Goal: Communication & Community: Answer question/provide support

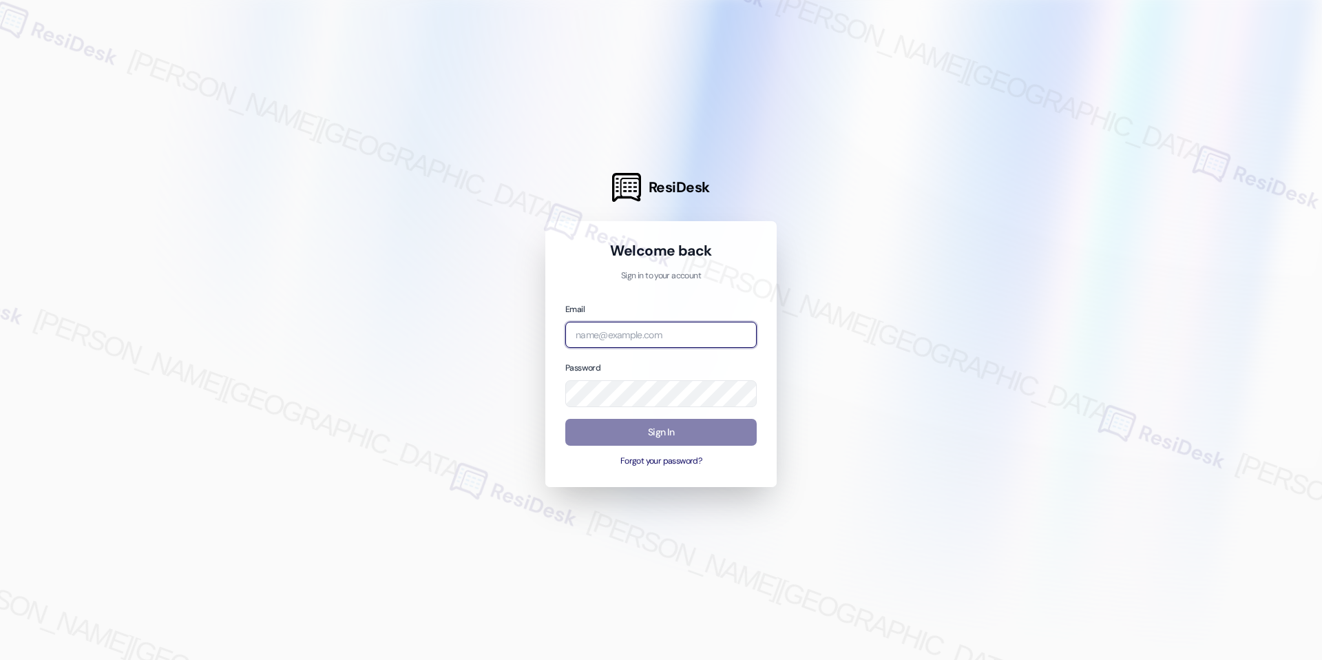
click at [660, 324] on input "email" at bounding box center [660, 335] width 191 height 27
type input "H"
type input "automated-surveys-grant_main-raven.forrosuelo@grant_[DOMAIN_NAME]"
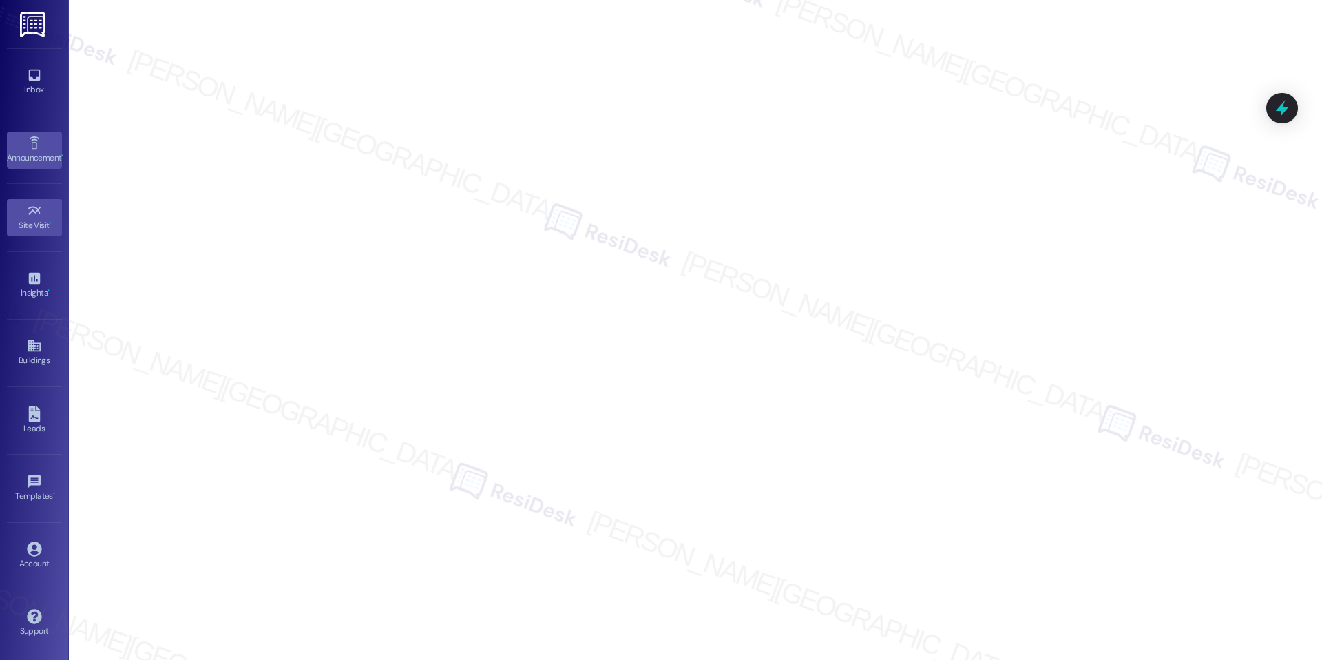
click at [46, 148] on link "Announcement •" at bounding box center [34, 150] width 55 height 37
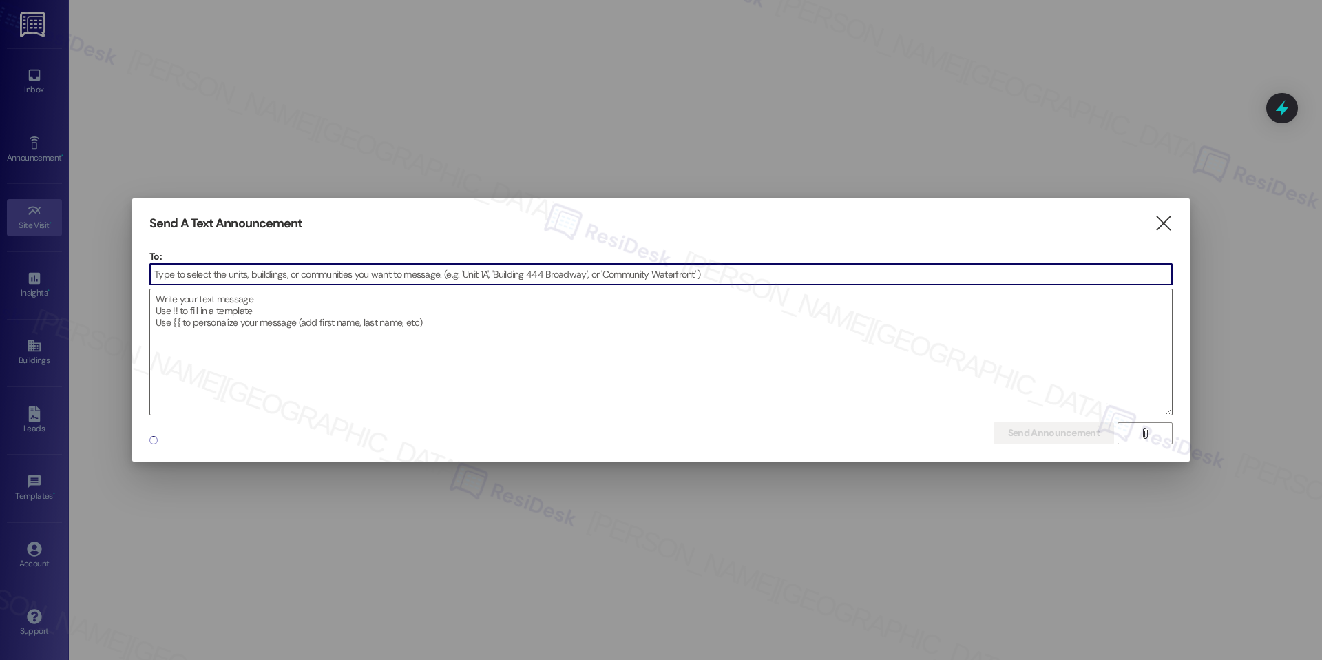
click at [48, 96] on div at bounding box center [661, 330] width 1322 height 660
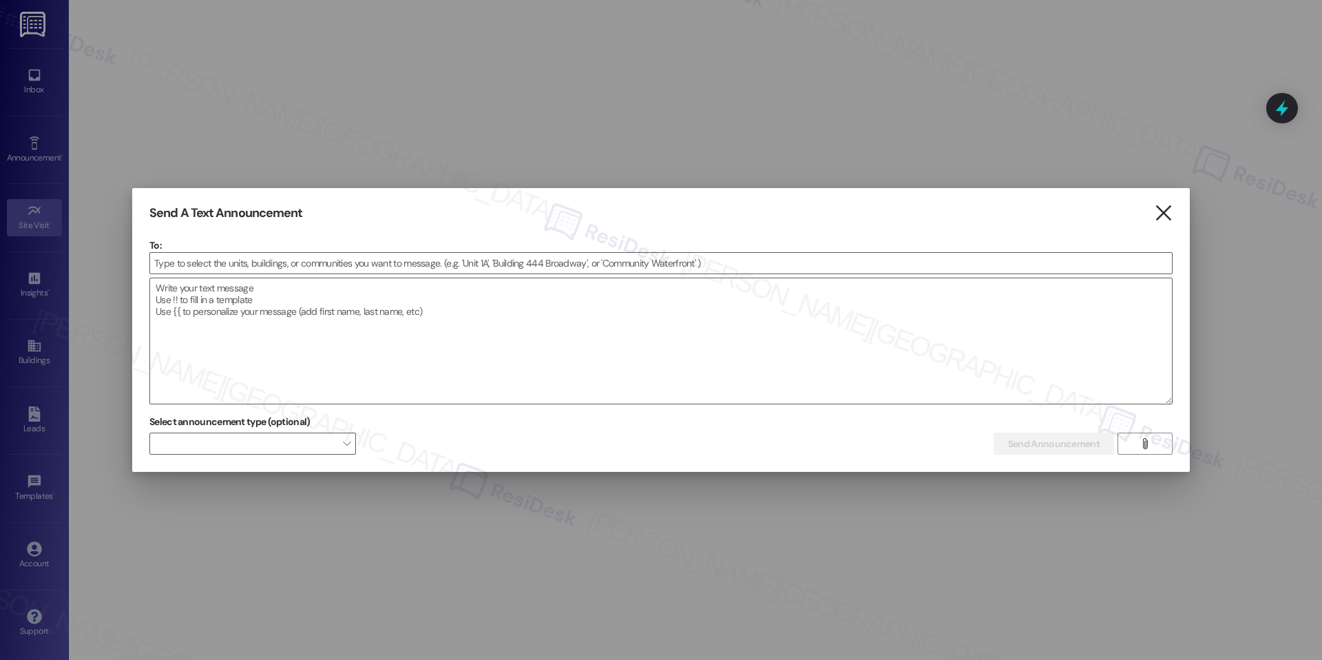
click at [1159, 214] on icon "" at bounding box center [1163, 213] width 19 height 14
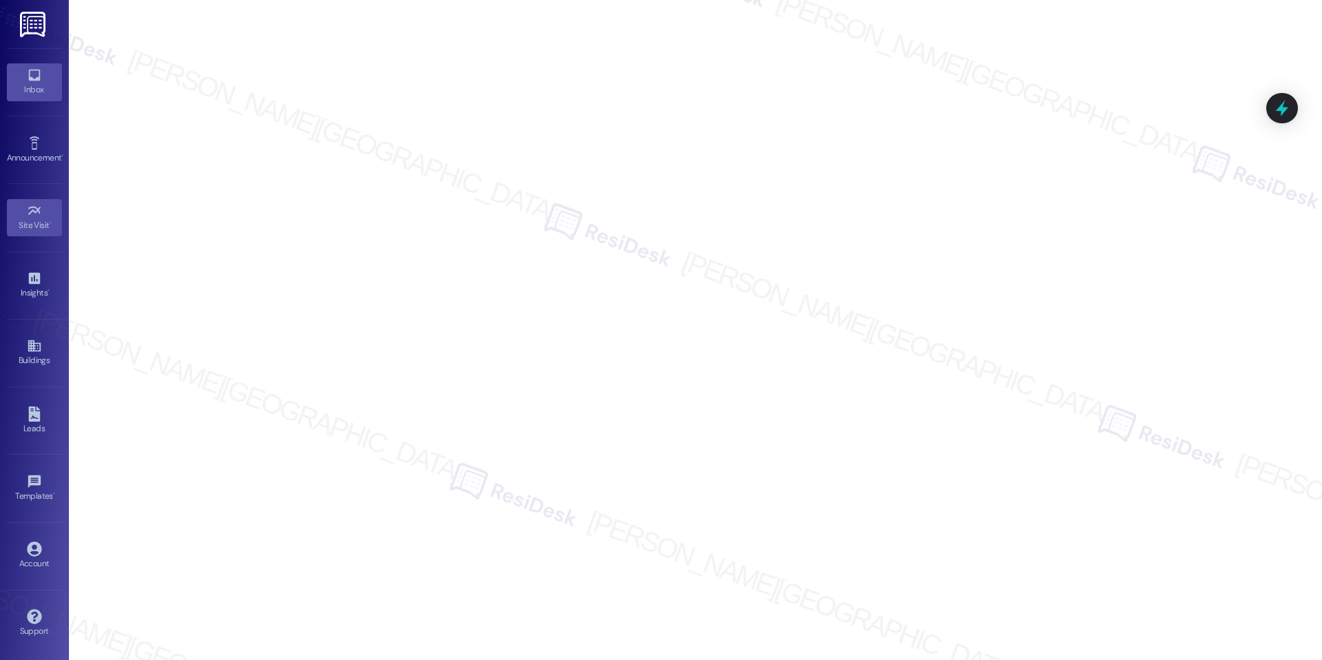
click at [33, 78] on icon at bounding box center [34, 74] width 15 height 15
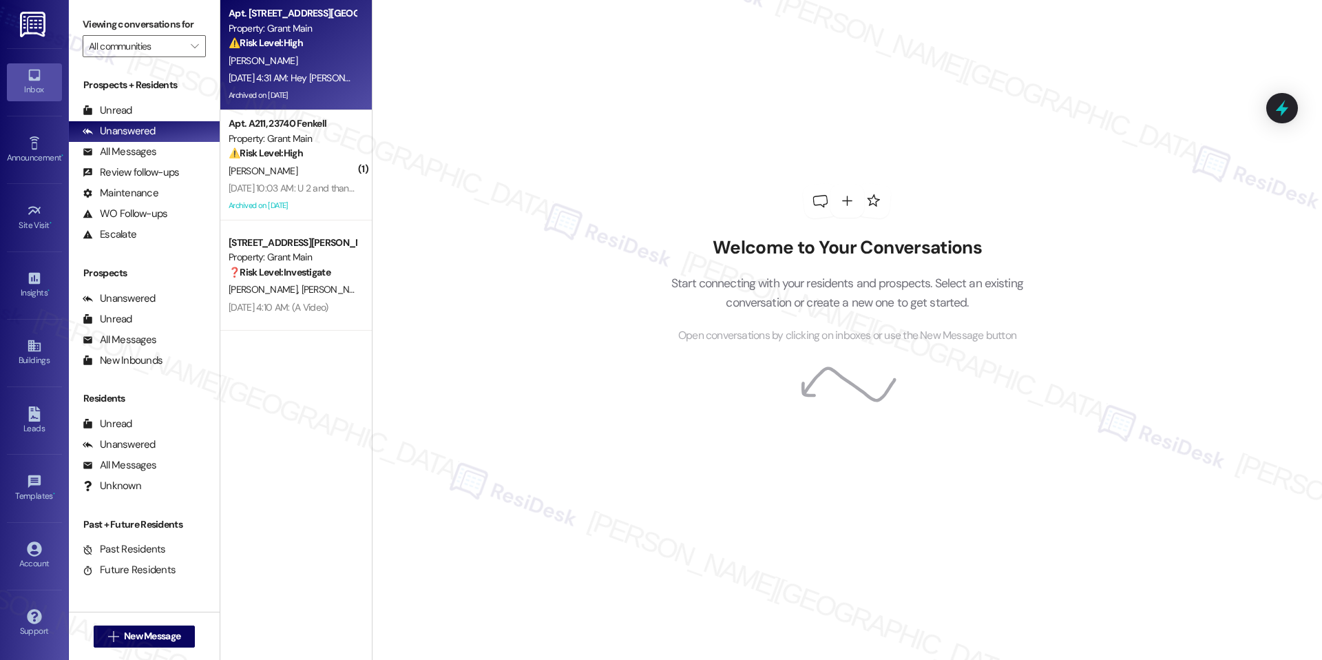
click at [243, 73] on div "[DATE] 4:31 AM: Hey [PERSON_NAME] sorry to interrupt your [DATE] but I was info…" at bounding box center [524, 78] width 590 height 12
click at [338, 19] on div "Apt. [STREET_ADDRESS][GEOGRAPHIC_DATA][PERSON_NAME][STREET_ADDRESS][PERSON_NAME…" at bounding box center [292, 13] width 127 height 14
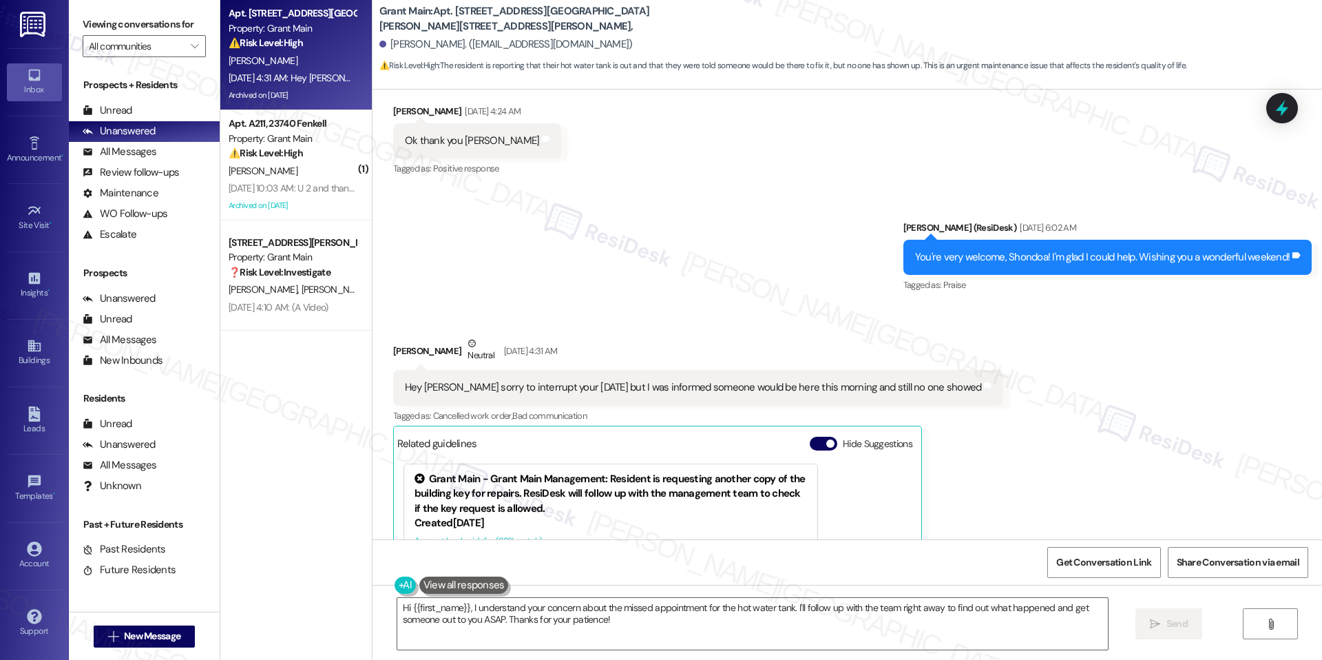
scroll to position [15440, 0]
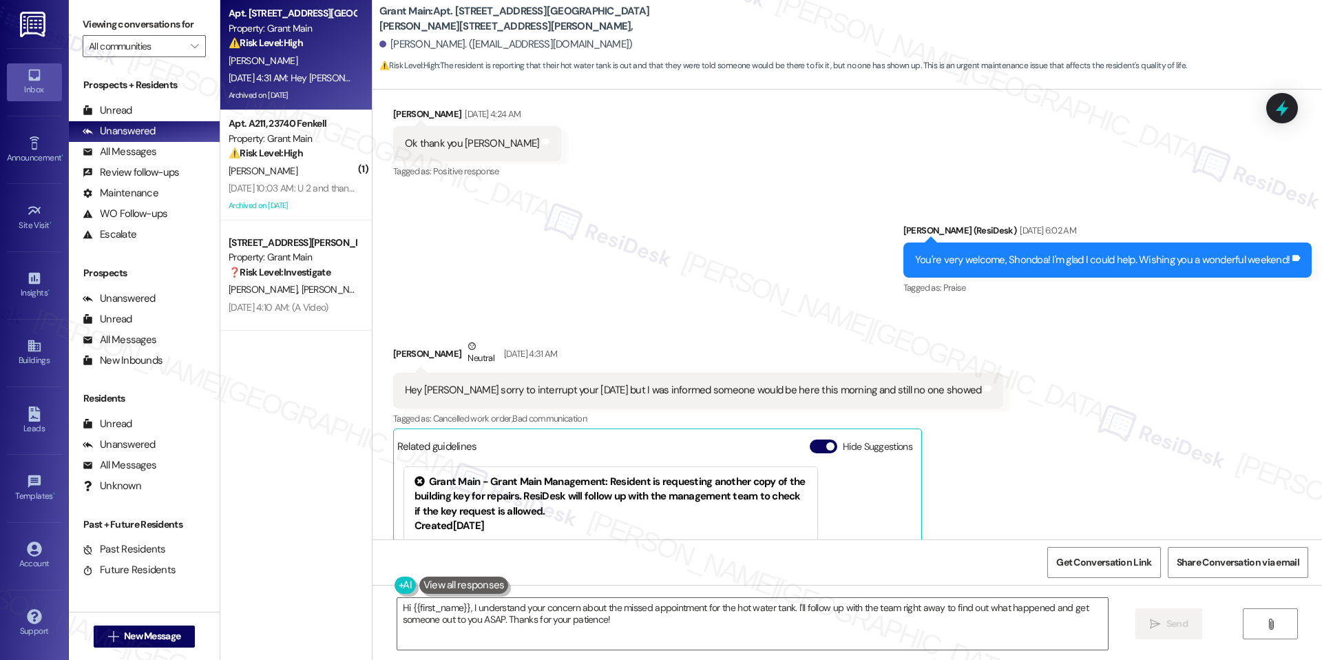
click at [532, 383] on div "Hey [PERSON_NAME] sorry to interrupt your [DATE] but I was informed someone wou…" at bounding box center [693, 390] width 577 height 14
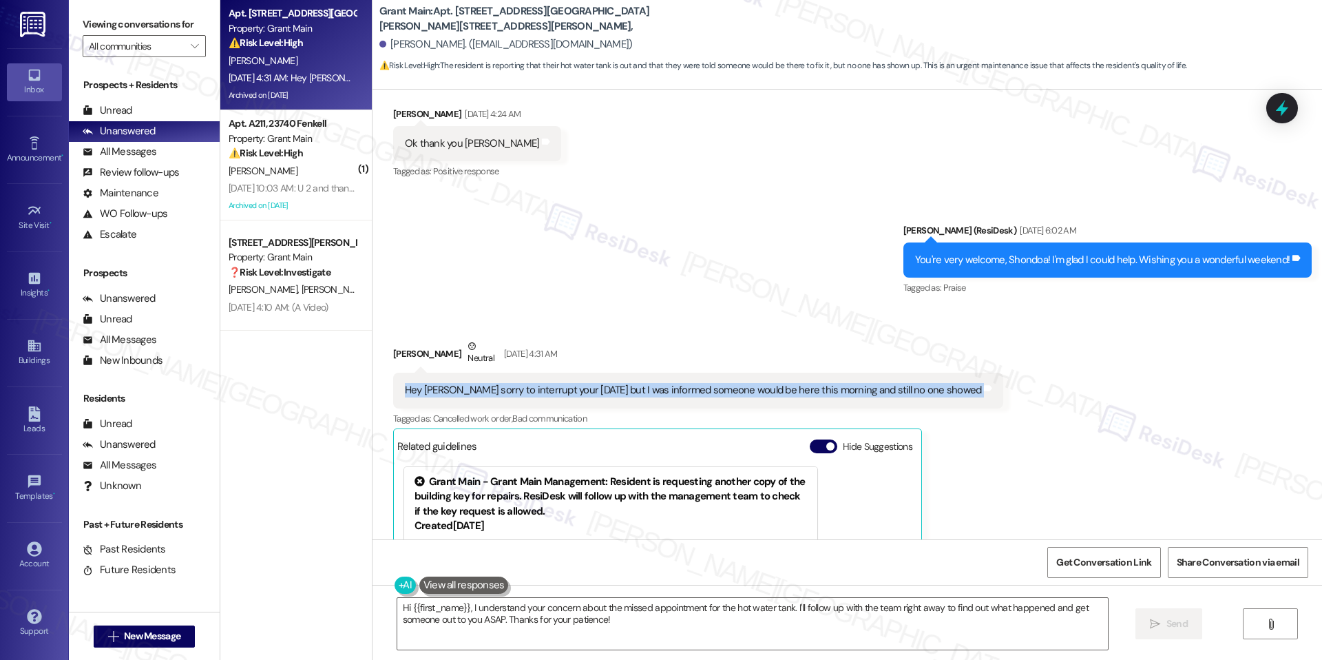
click at [532, 383] on div "Hey [PERSON_NAME] sorry to interrupt your [DATE] but I was informed someone wou…" at bounding box center [693, 390] width 577 height 14
copy div "Hey [PERSON_NAME] sorry to interrupt your [DATE] but I was informed someone wou…"
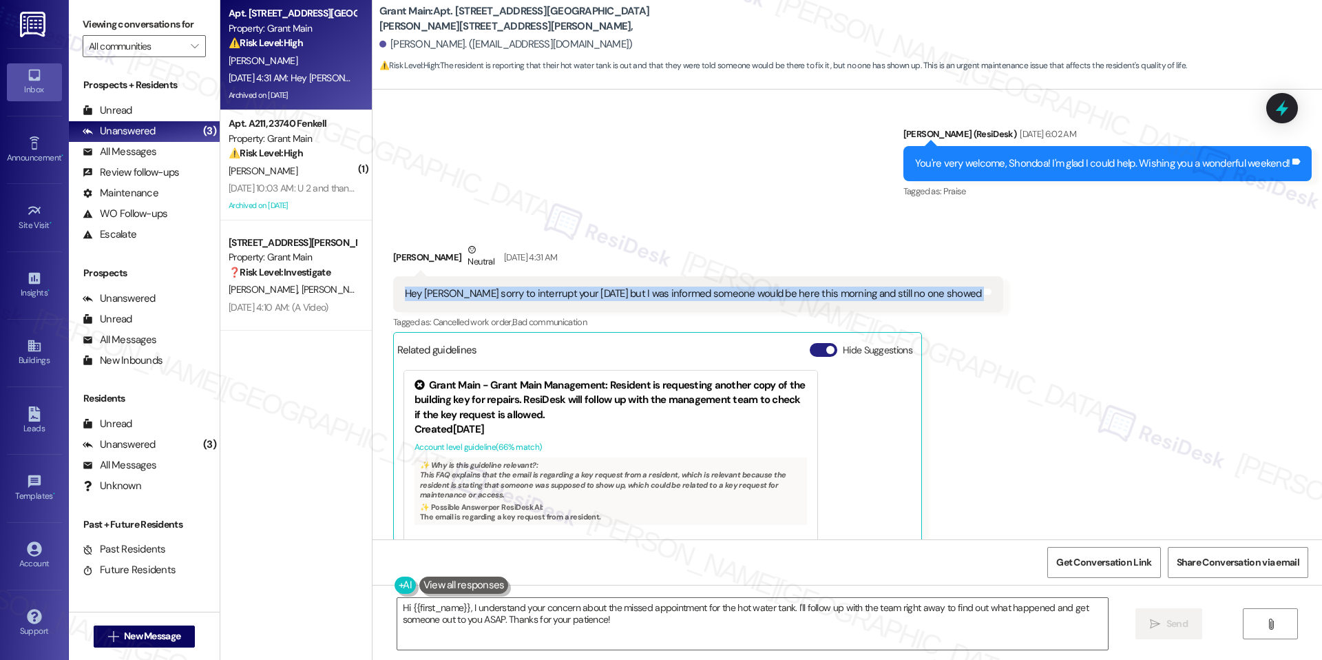
click at [813, 343] on button "Hide Suggestions" at bounding box center [824, 350] width 28 height 14
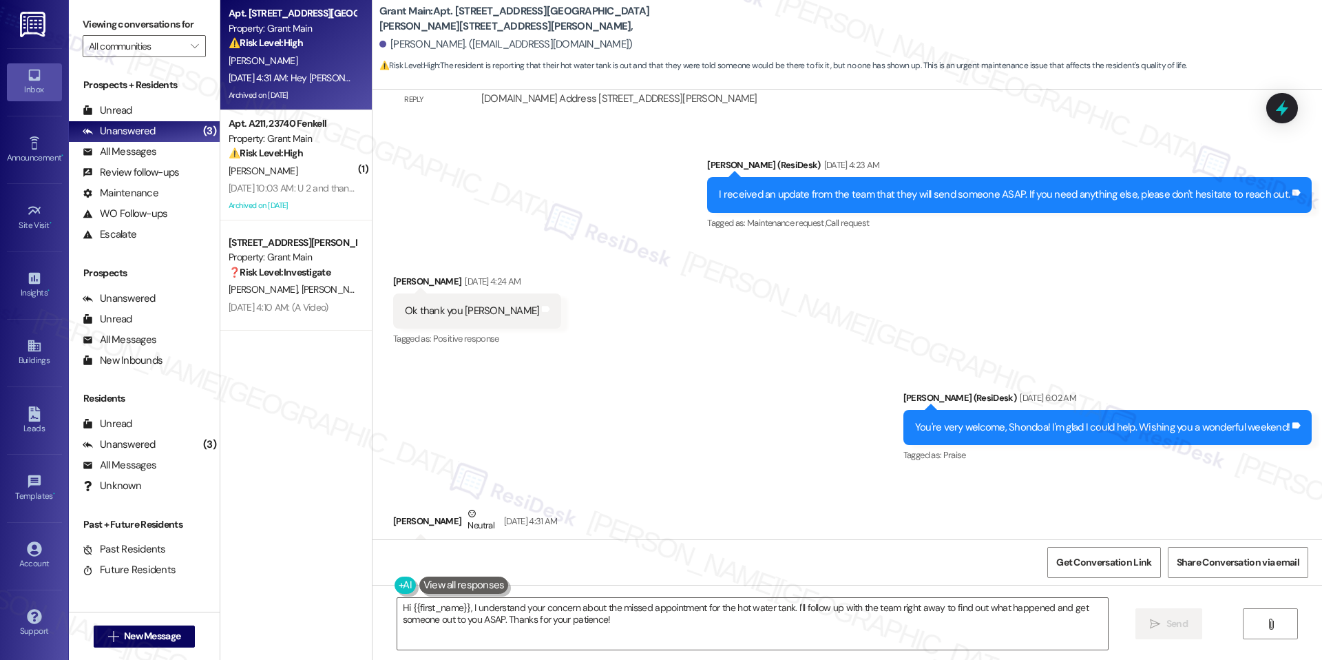
click at [793, 572] on div "Get Conversation Link Share Conversation via email" at bounding box center [848, 561] width 950 height 45
click at [757, 616] on textarea "Hi {{first_name}}, I understand your concern about the missed appointment for t…" at bounding box center [752, 624] width 711 height 52
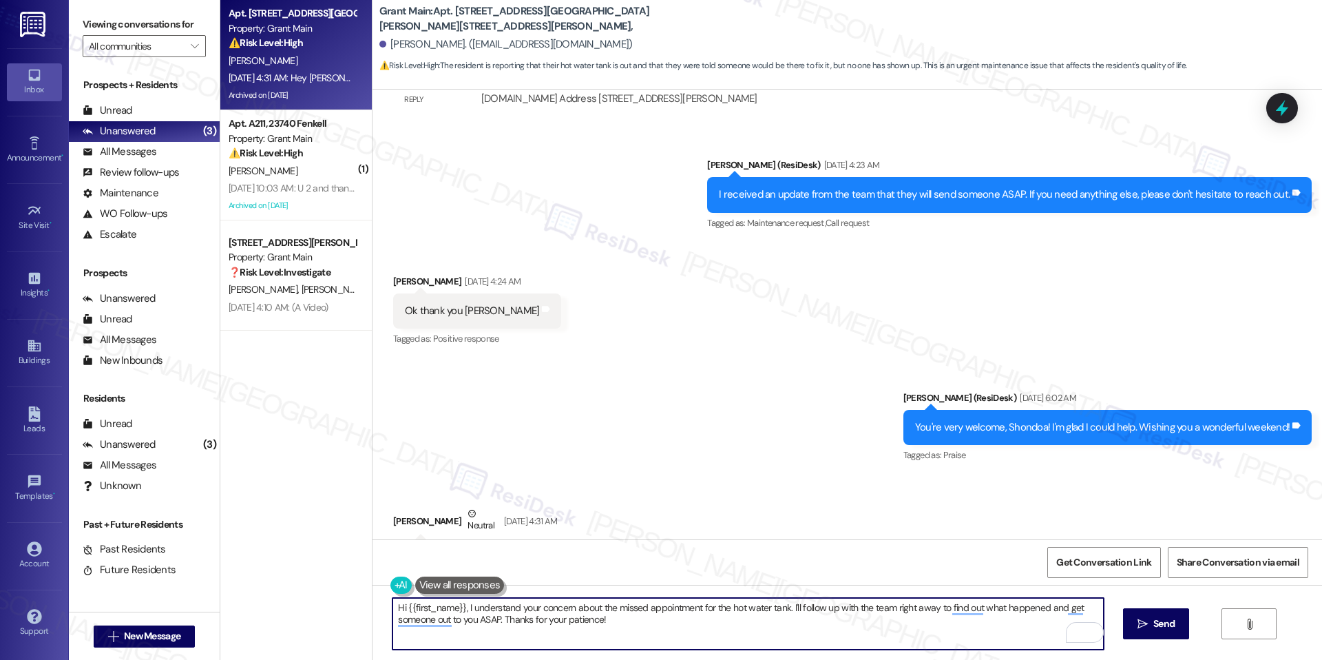
click at [551, 616] on textarea "Hi {{first_name}}, I understand your concern about the missed appointment for t…" at bounding box center [748, 624] width 711 height 52
paste textarea "hope you had a good weekend! I just wanted to check — were you eventually able …"
click at [678, 607] on textarea "Hi {{first_name}}, I hope you had a good weekend! I just wanted to check — were…" at bounding box center [748, 624] width 711 height 52
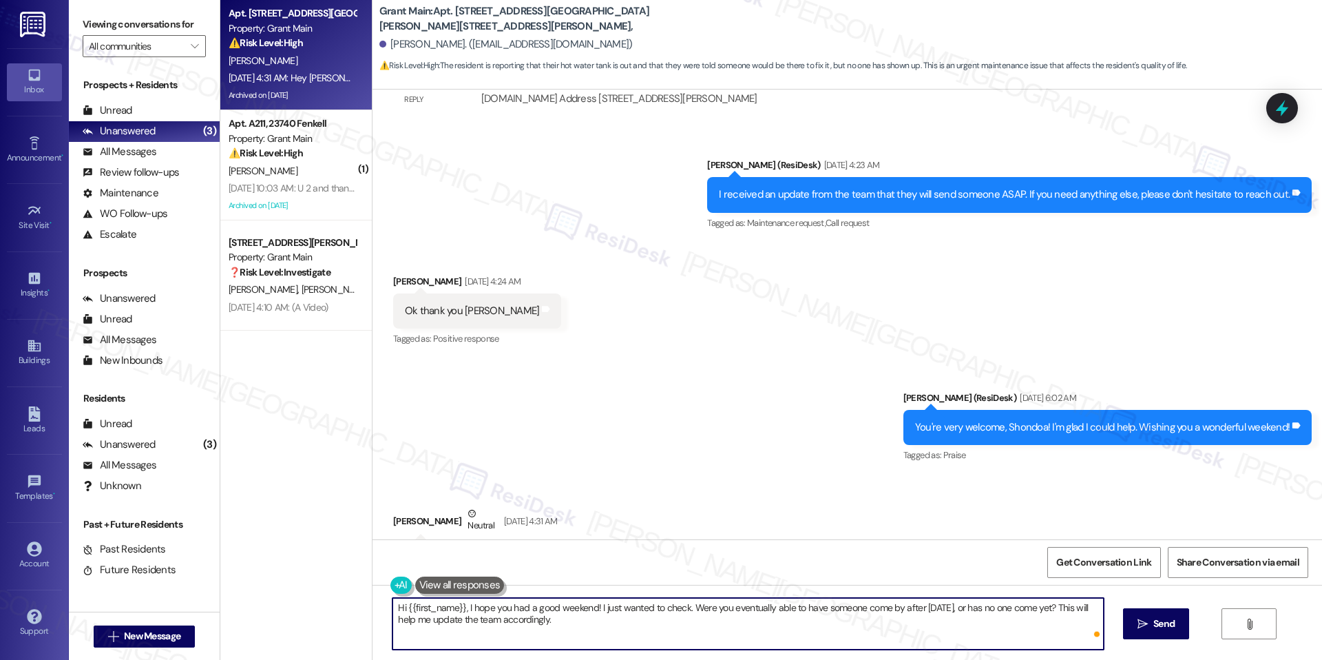
click at [704, 613] on textarea "Hi {{first_name}}, I hope you had a good weekend! I just wanted to check. Were …" at bounding box center [748, 624] width 711 height 52
click at [697, 625] on textarea "Hi {{first_name}}, I hope you had a good weekend! I just wanted to check. Were …" at bounding box center [748, 624] width 711 height 52
click at [826, 625] on textarea "Hi {{first_name}}, I hope you had a good weekend! I just wanted to check. Were …" at bounding box center [748, 624] width 711 height 52
click at [895, 609] on textarea "Hi {{first_name}}, I hope you had a good weekend! I just wanted to check. Were …" at bounding box center [748, 624] width 711 height 52
click at [720, 614] on textarea "Hi {{first_name}}, I hope you had a good weekend! I just wanted to check. Were …" at bounding box center [748, 624] width 711 height 52
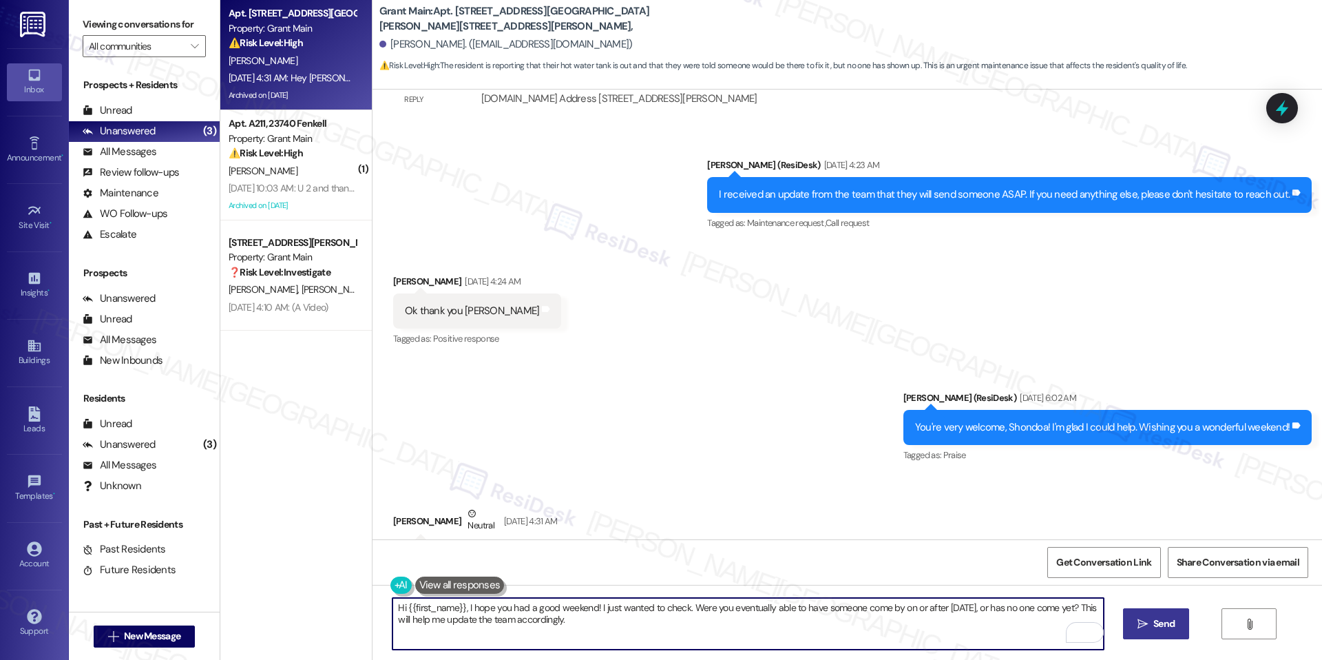
type textarea "Hi {{first_name}}, I hope you had a good weekend! I just wanted to check. Were …"
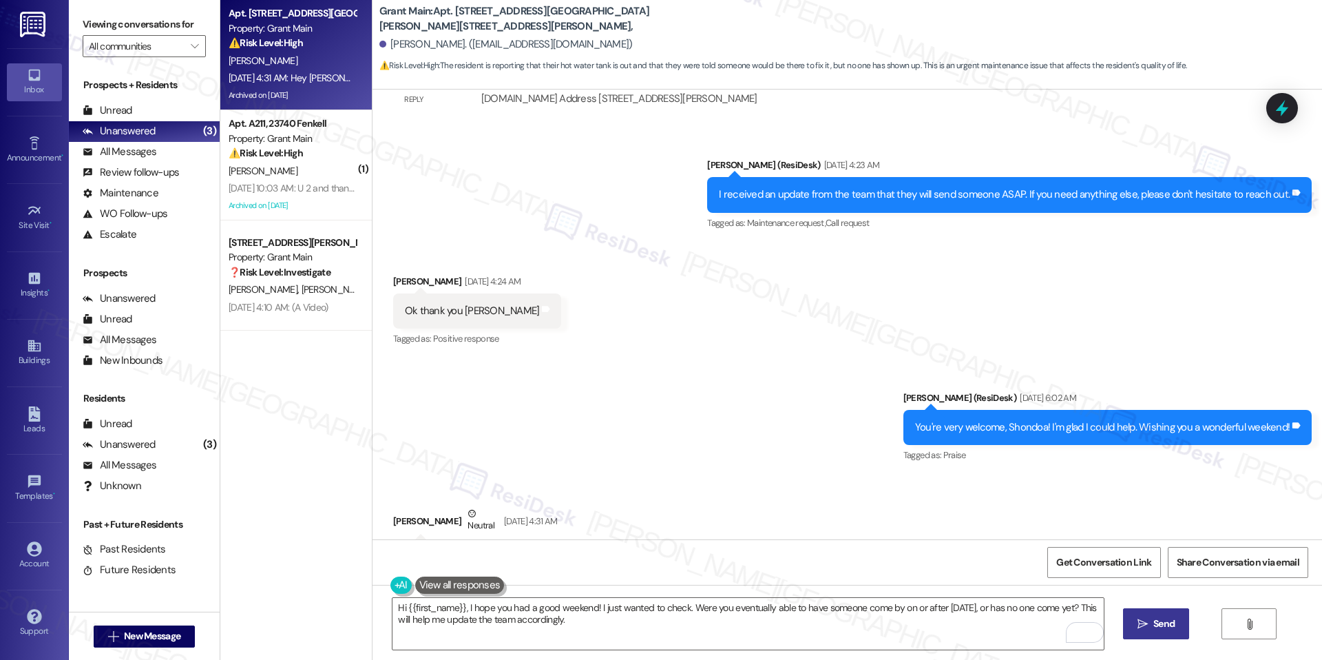
click at [1175, 625] on span "Send" at bounding box center [1164, 623] width 27 height 14
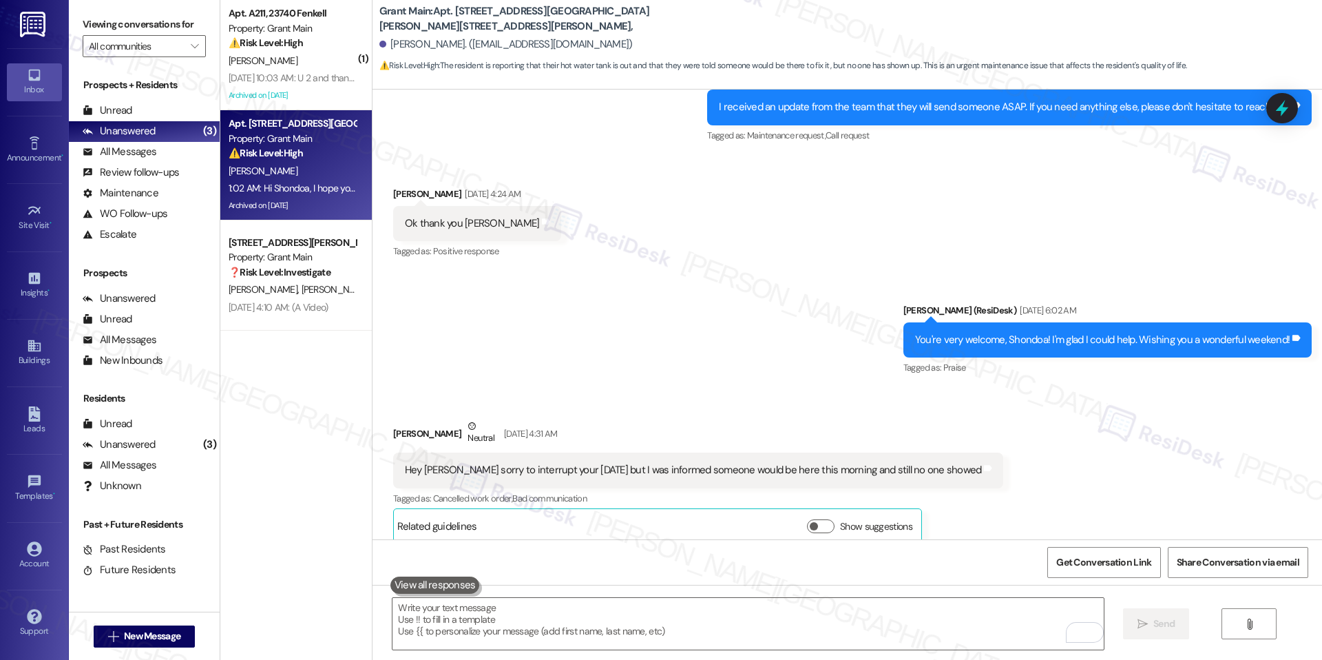
scroll to position [15383, 0]
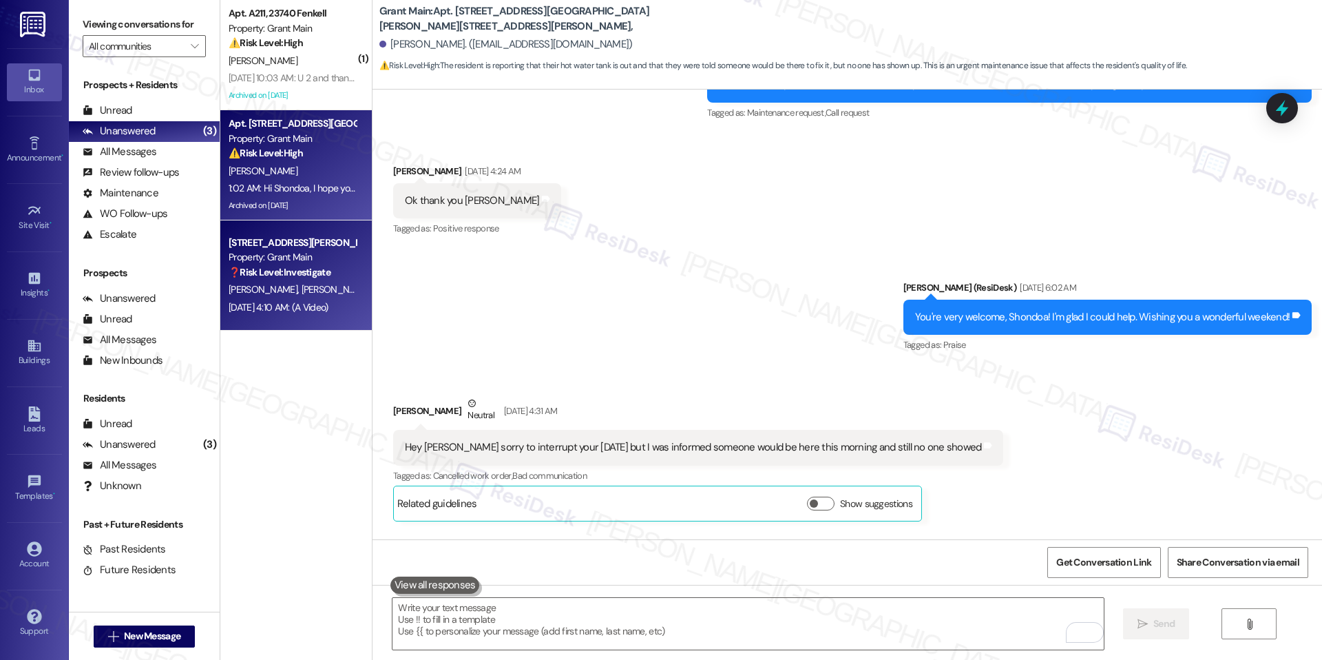
click at [302, 295] on div "[PERSON_NAME] [PERSON_NAME]" at bounding box center [292, 289] width 130 height 17
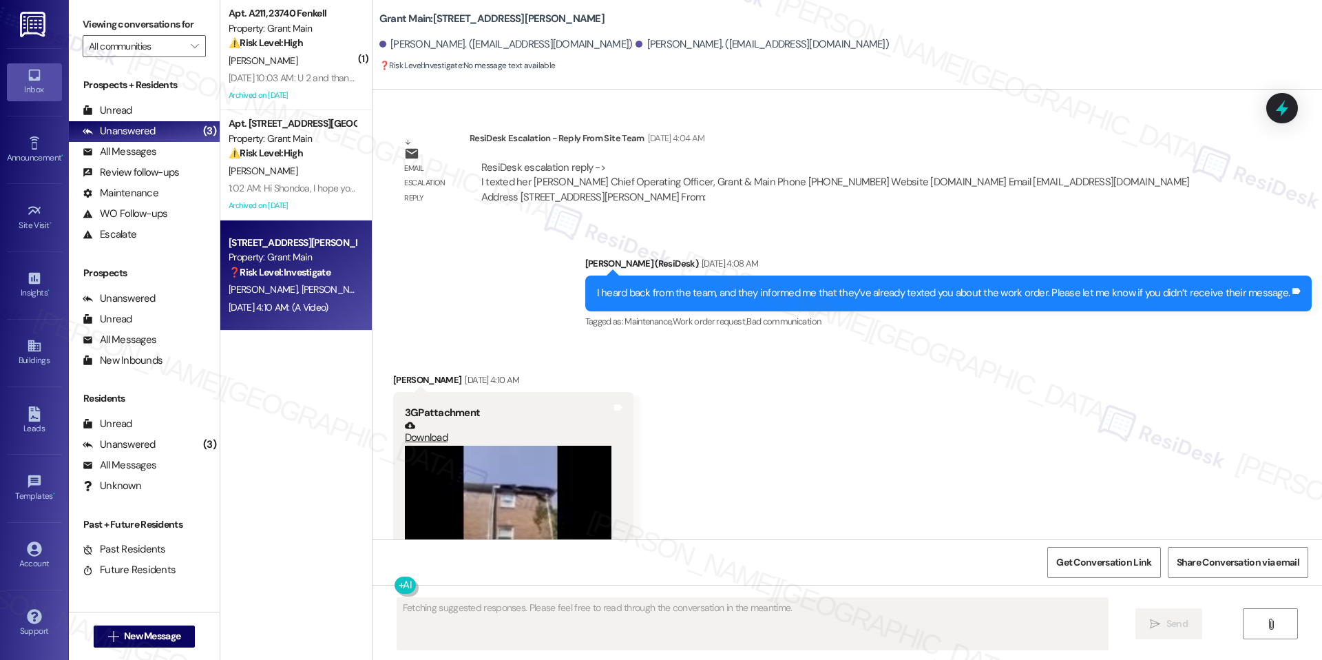
scroll to position [3864, 0]
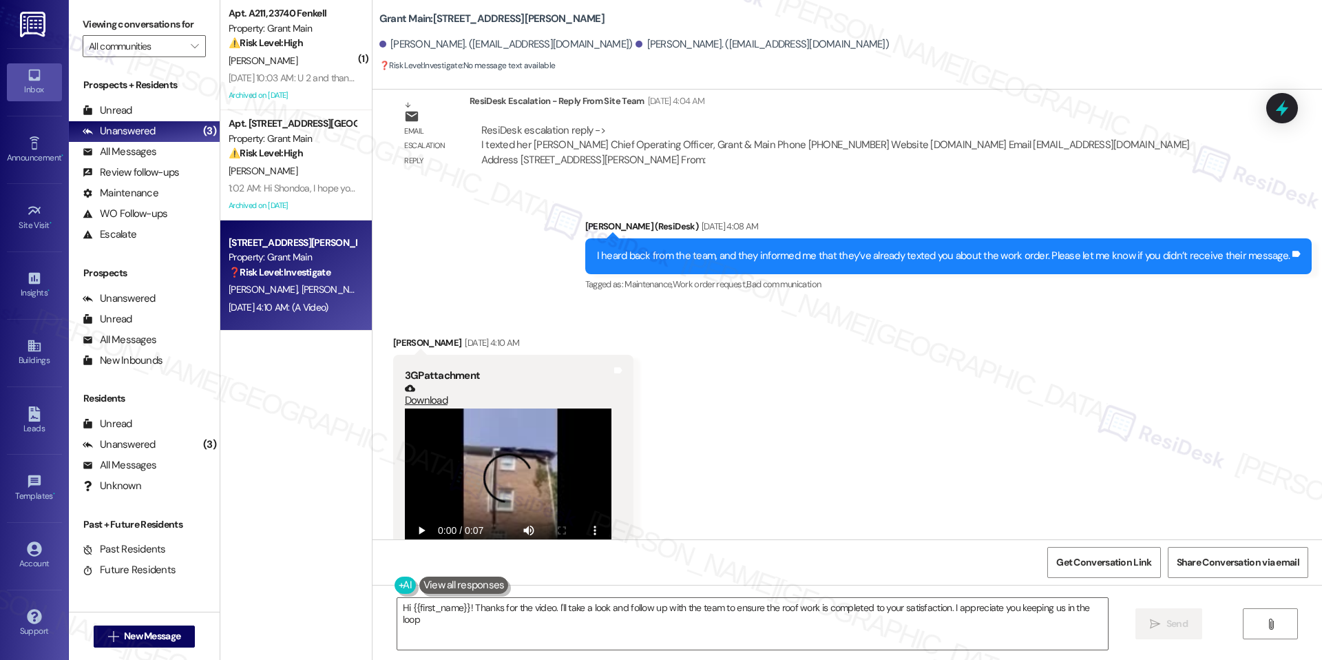
type textarea "Hi {{first_name}}! Thanks for the video. I'll take a look and follow up with th…"
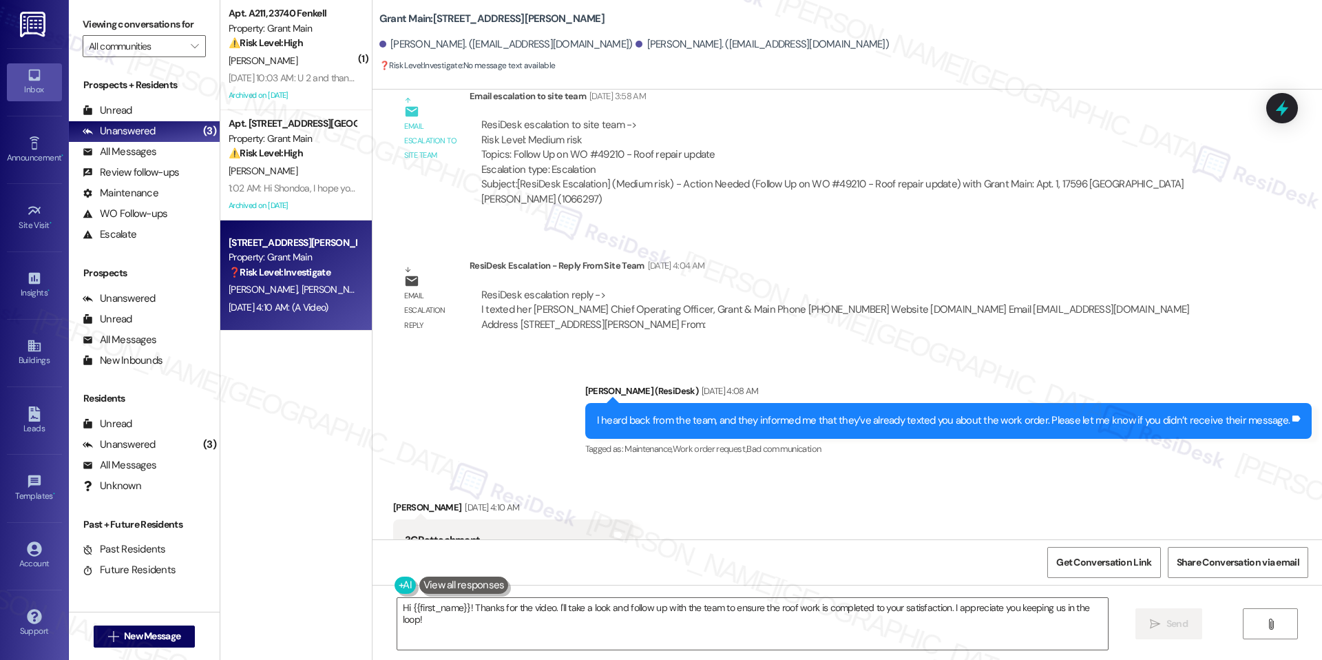
scroll to position [3865, 0]
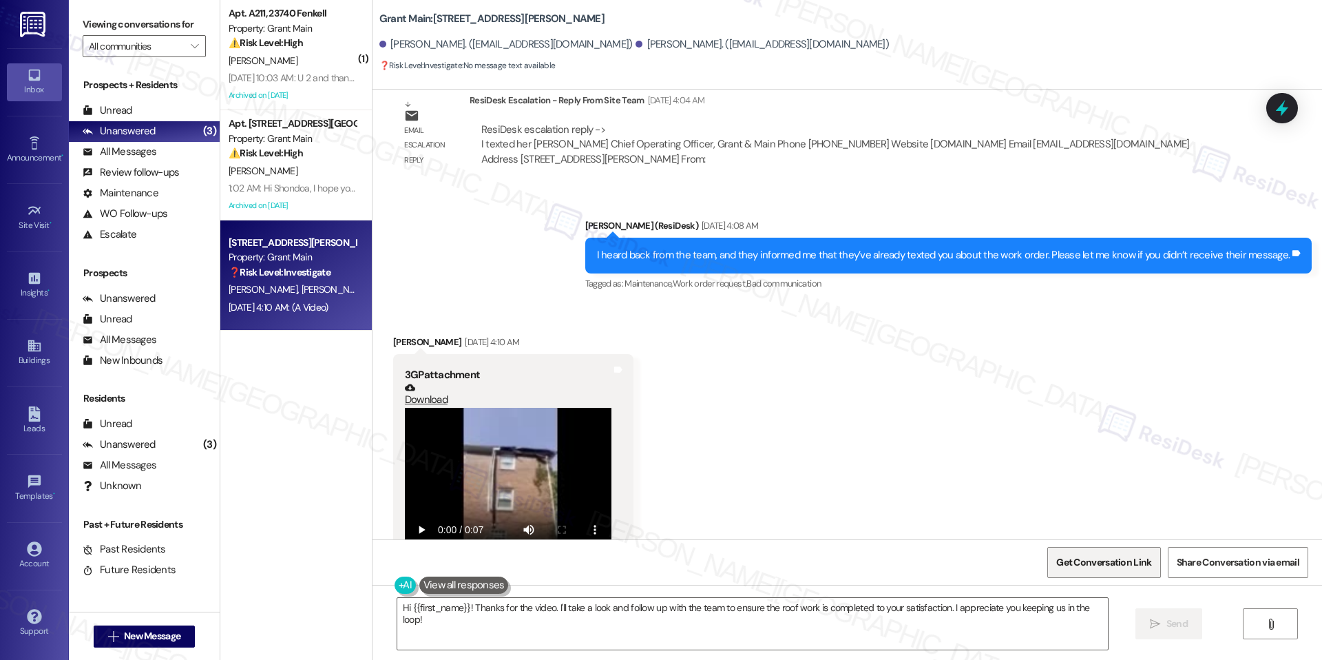
click at [1087, 553] on span "Get Conversation Link" at bounding box center [1104, 562] width 101 height 30
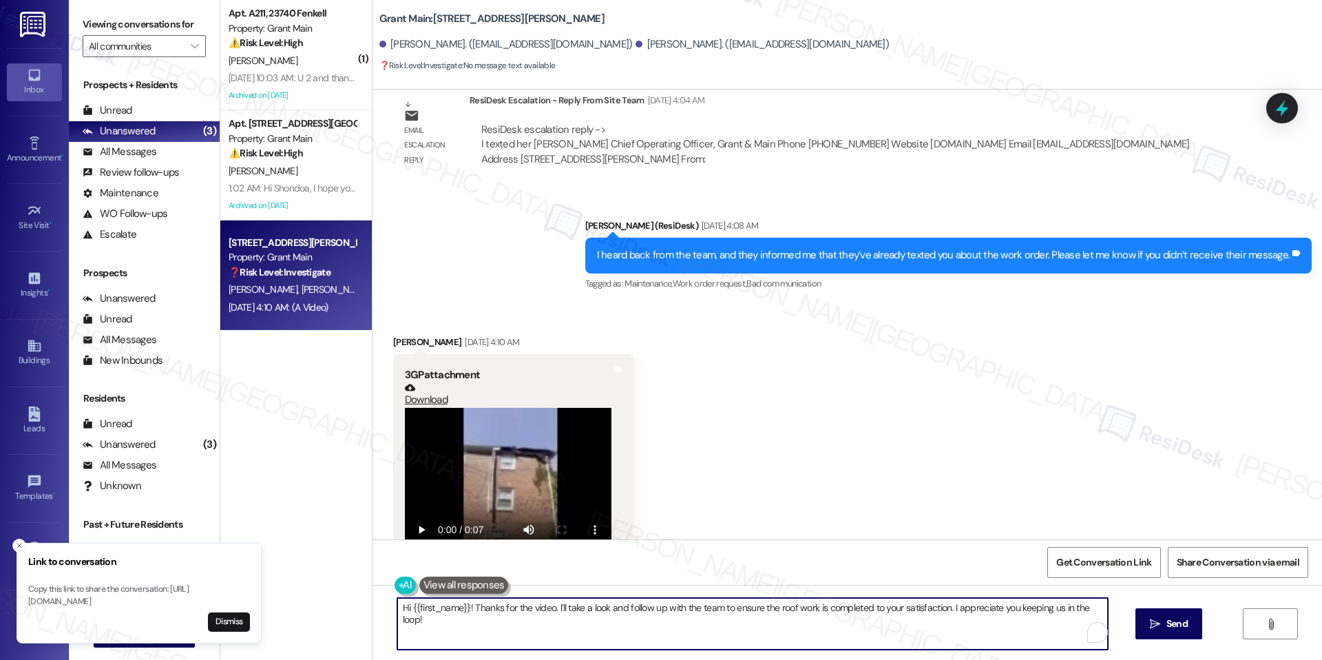
click at [574, 625] on textarea "Hi {{first_name}}! Thanks for the video. I'll take a look and follow up with th…" at bounding box center [752, 624] width 711 height 52
click at [604, 606] on textarea "Hi {{first_name}}! Thanks for the video. I'll take a look and follow up with th…" at bounding box center [752, 624] width 711 height 52
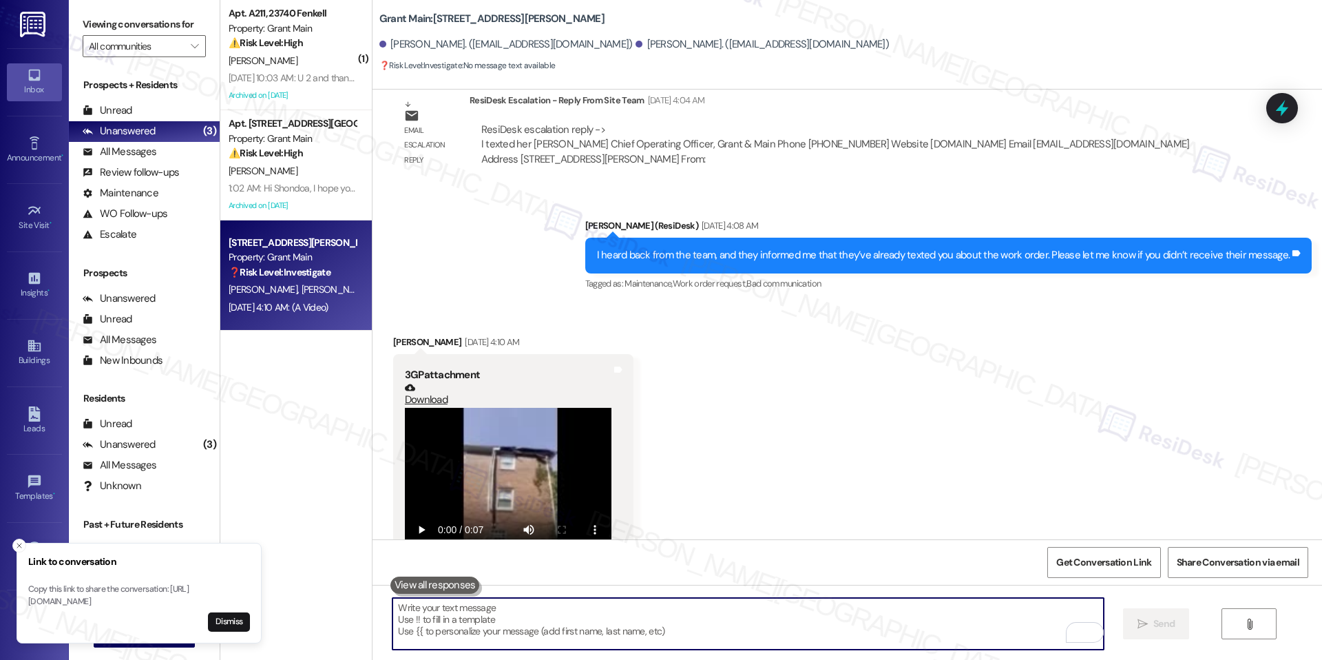
type textarea "Hi {{first_name}}! Thanks for the video. I'll take a look and follow up with th…"
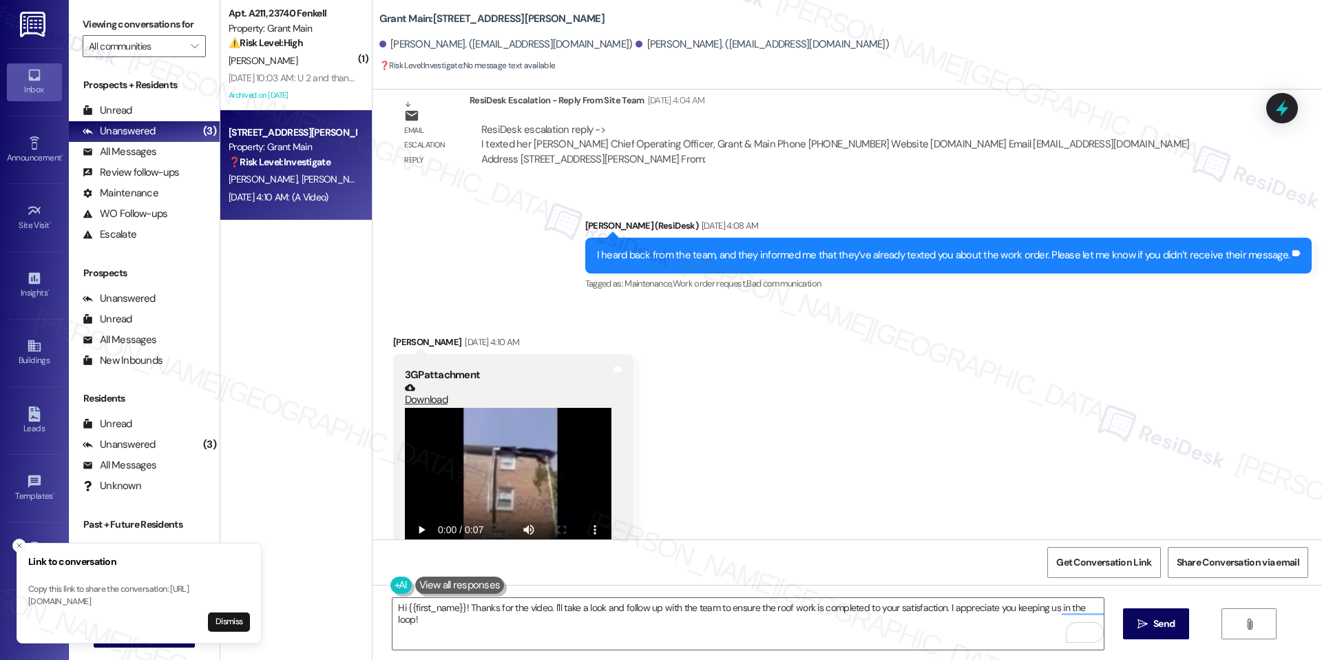
click at [458, 17] on b "Grant Main: [STREET_ADDRESS][PERSON_NAME]" at bounding box center [491, 19] width 225 height 14
copy b "17596"
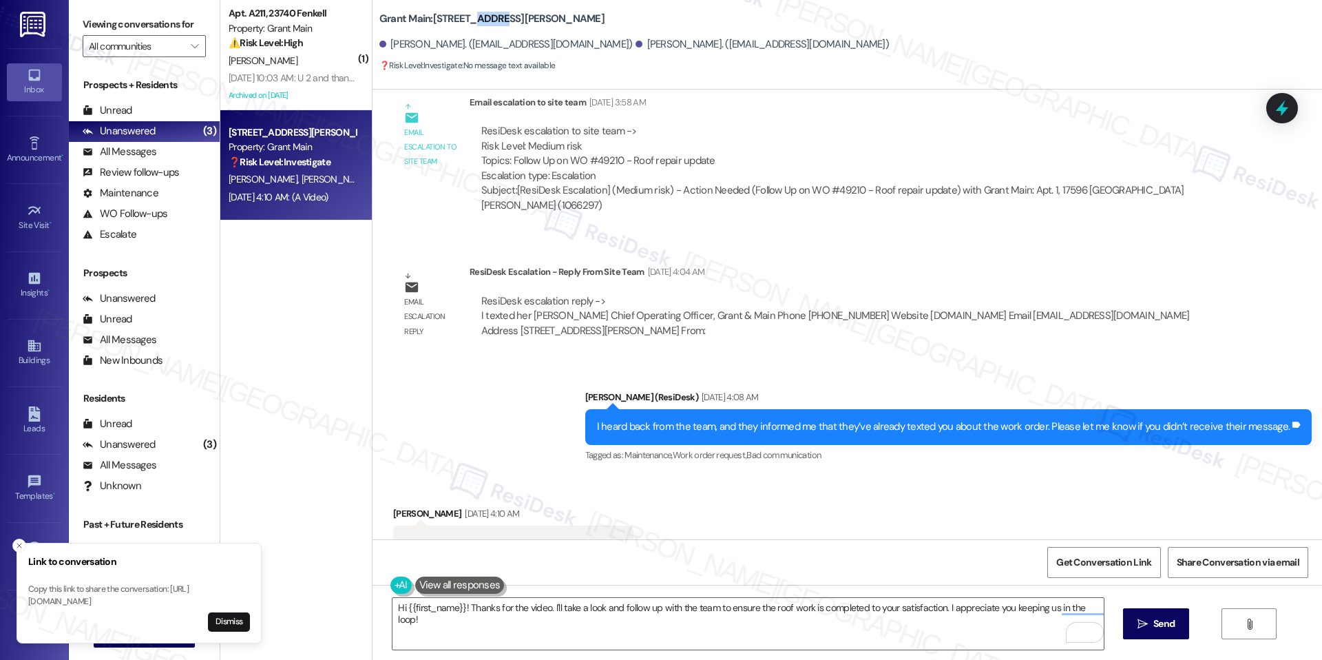
scroll to position [3666, 0]
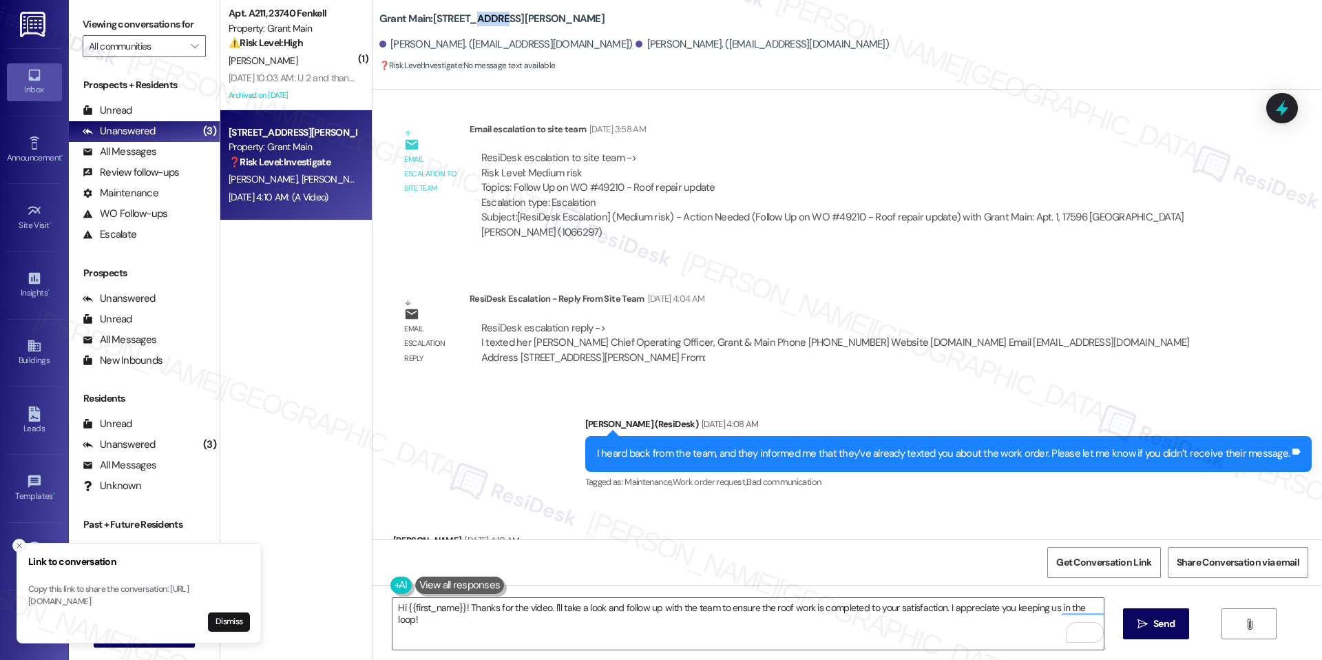
click at [23, 541] on icon "Close toast" at bounding box center [19, 545] width 8 height 8
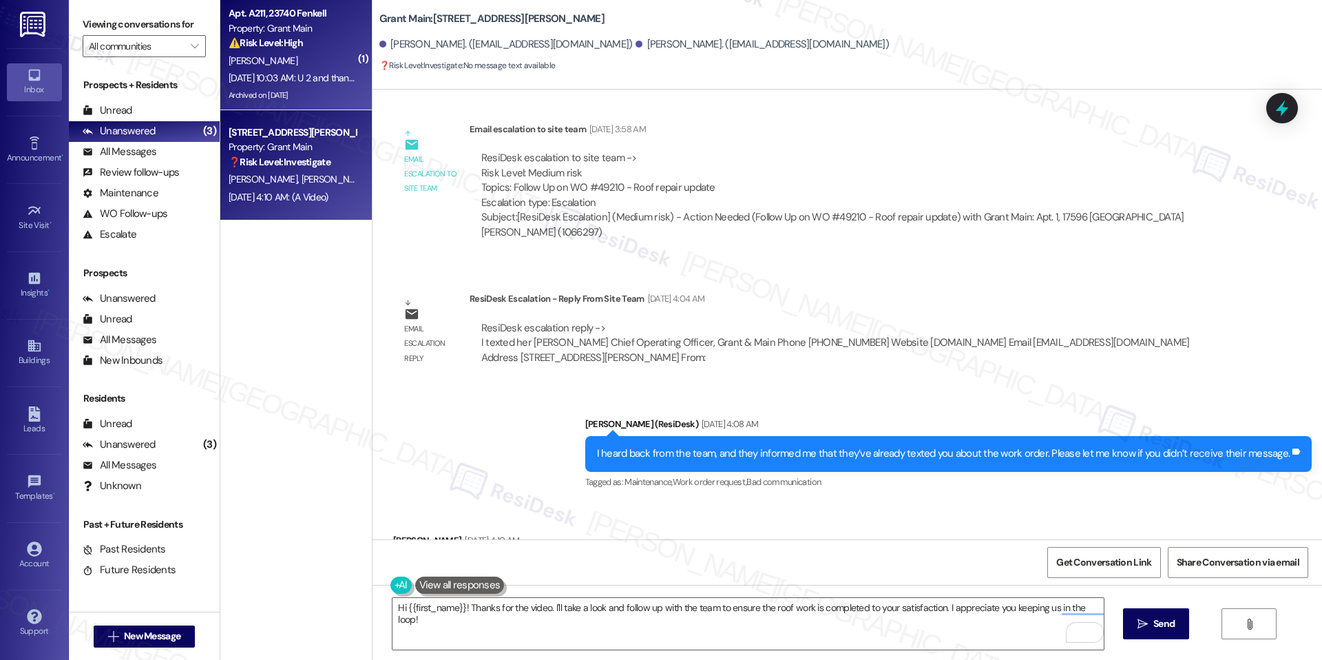
click at [277, 74] on div "[DATE] 10:03 AM: U 2 and thanks again 4 reaching out. [DATE] 10:03 AM: U 2 and …" at bounding box center [336, 78] width 215 height 12
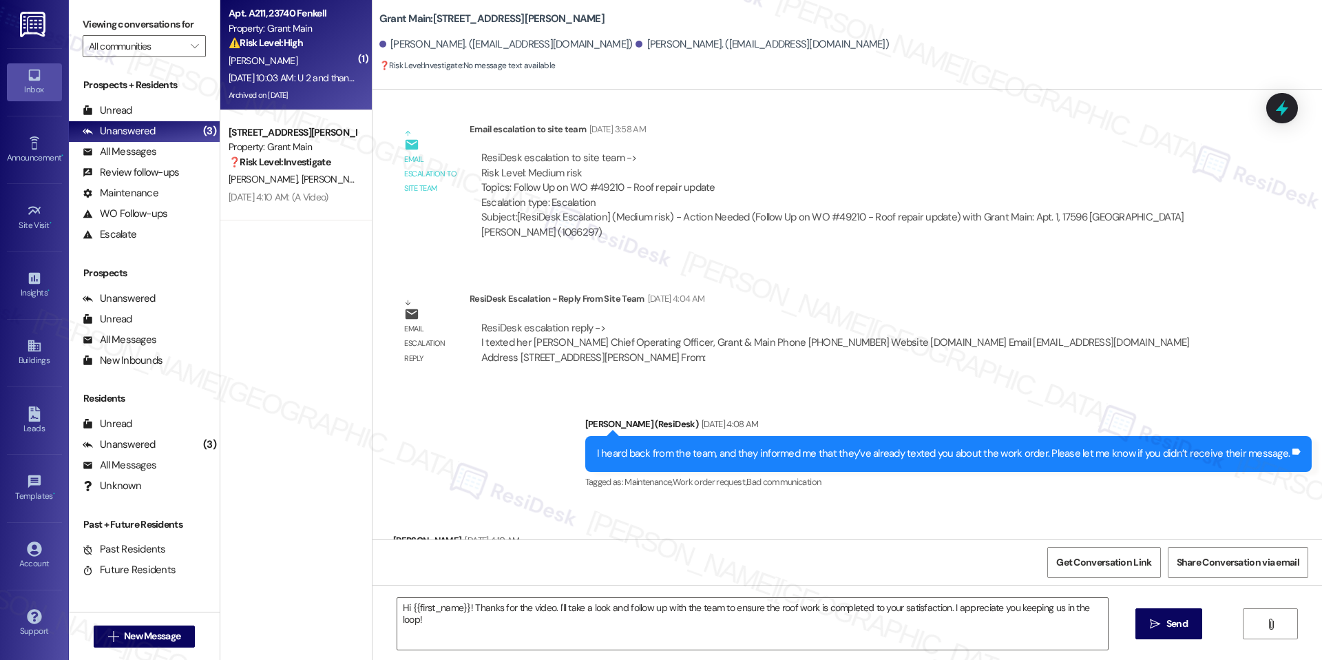
click at [282, 62] on div "[PERSON_NAME]" at bounding box center [292, 60] width 130 height 17
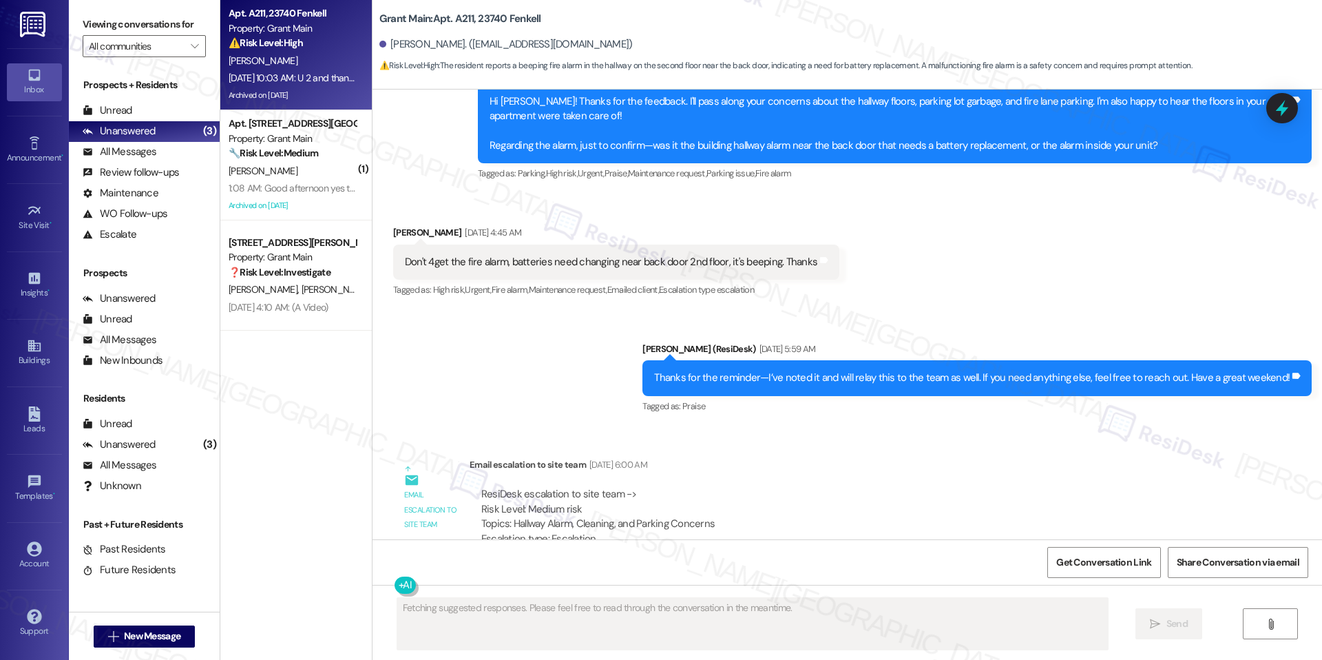
scroll to position [16356, 0]
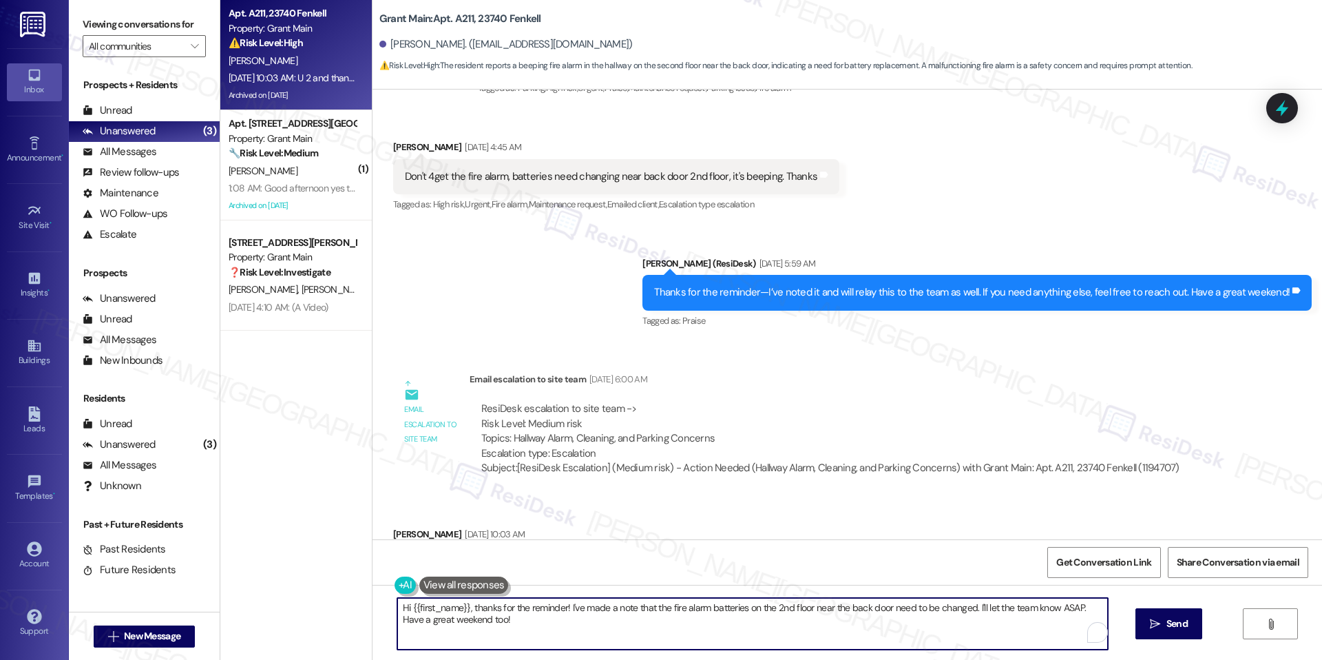
click at [631, 632] on textarea "Hi {{first_name}}, thanks for the reminder! I've made a note that the fire alar…" at bounding box center [752, 624] width 711 height 52
click at [596, 609] on textarea "Hi {{first_name}}, thanks for the reminder! I've made a note that the fire alar…" at bounding box center [748, 624] width 711 height 52
click at [595, 609] on textarea "Hi {{first_name}}, thanks for the reminder! I've made a note that the fire alar…" at bounding box center [748, 624] width 711 height 52
click at [594, 610] on textarea "Hi {{first_name}}, thanks for the reminder! I've made a note that the fire alar…" at bounding box center [748, 624] width 711 height 52
click at [585, 601] on textarea "Hi {{first_name}}, thanks for the reminder! I've made a note that the fire alar…" at bounding box center [748, 624] width 711 height 52
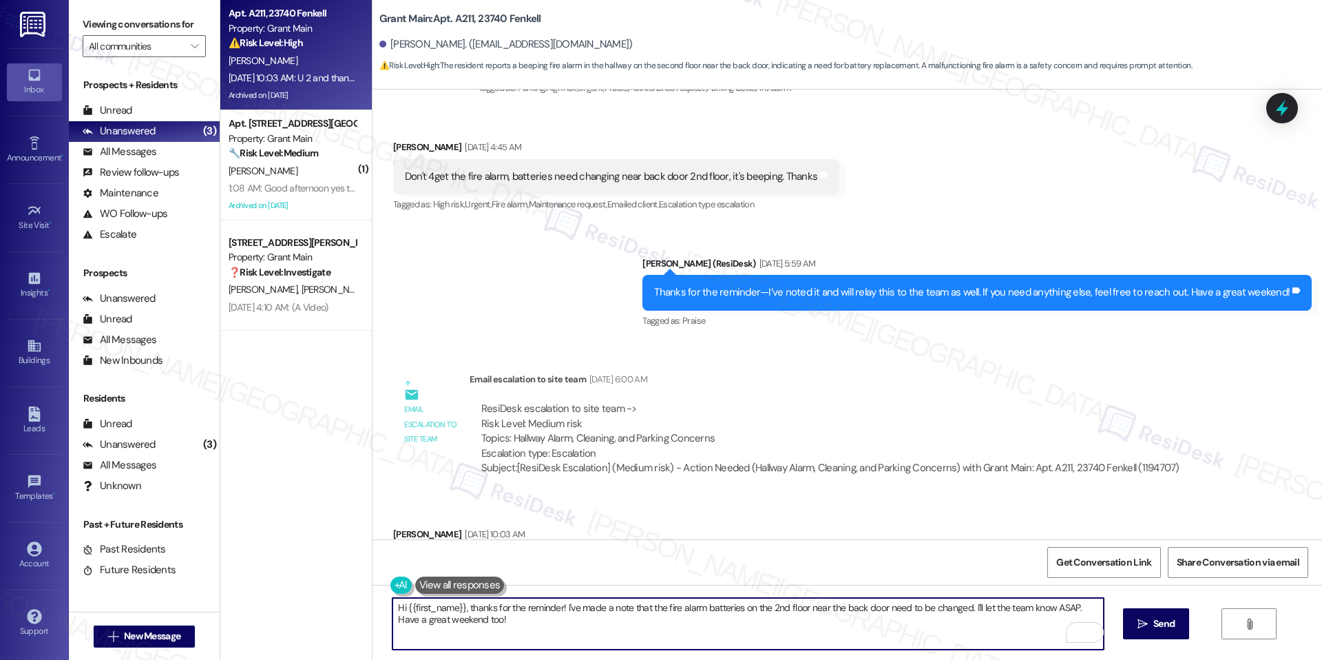
click at [567, 610] on textarea "Hi {{first_name}}, thanks for the reminder! I've made a note that the fire alar…" at bounding box center [748, 624] width 711 height 52
paste textarea "In the meantime, if there’s anything else I can assist you with, please feel fr…"
type textarea "You're very much welcome. In the meantime, if there’s anything else I can assis…"
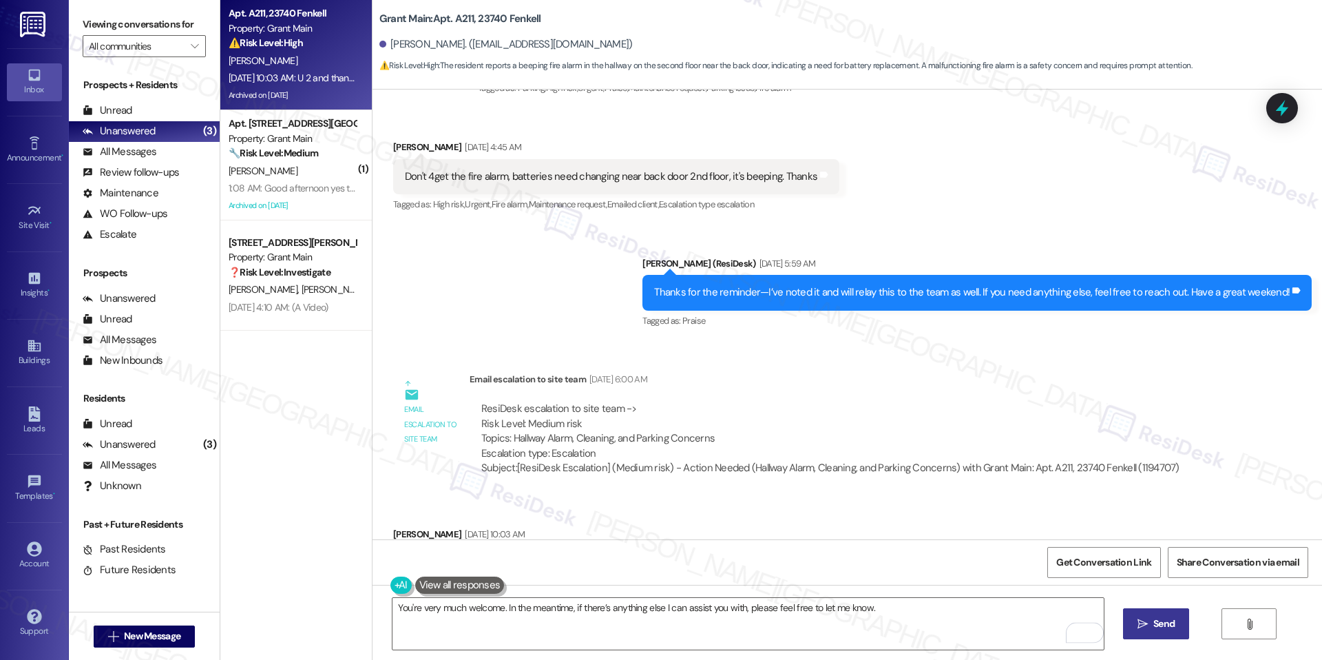
click at [1151, 620] on span "Send" at bounding box center [1164, 623] width 27 height 14
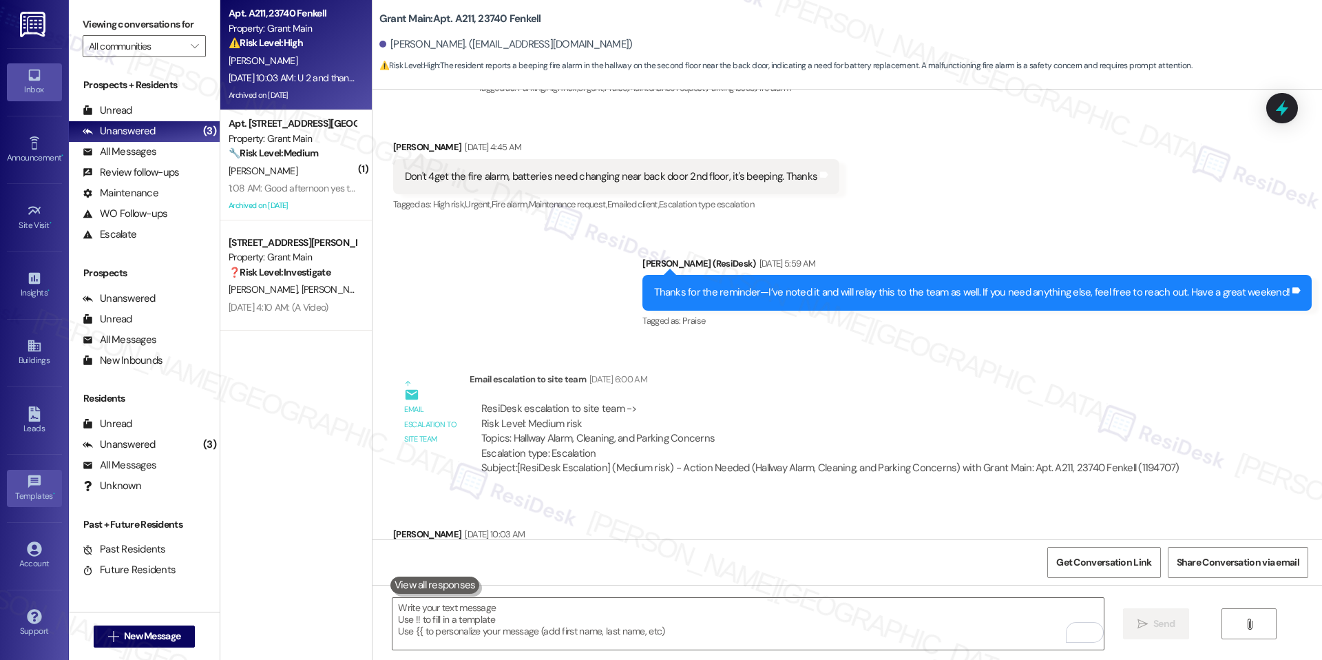
scroll to position [16355, 0]
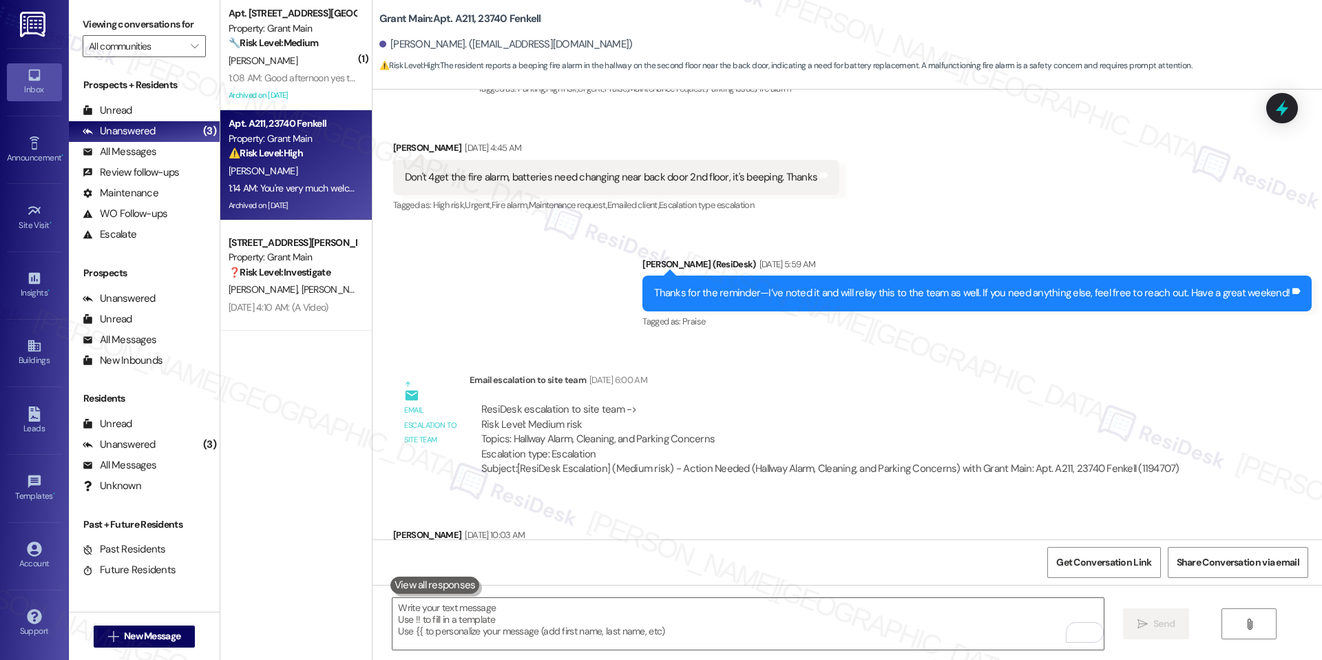
click at [280, 256] on div "Property: Grant Main" at bounding box center [292, 257] width 127 height 14
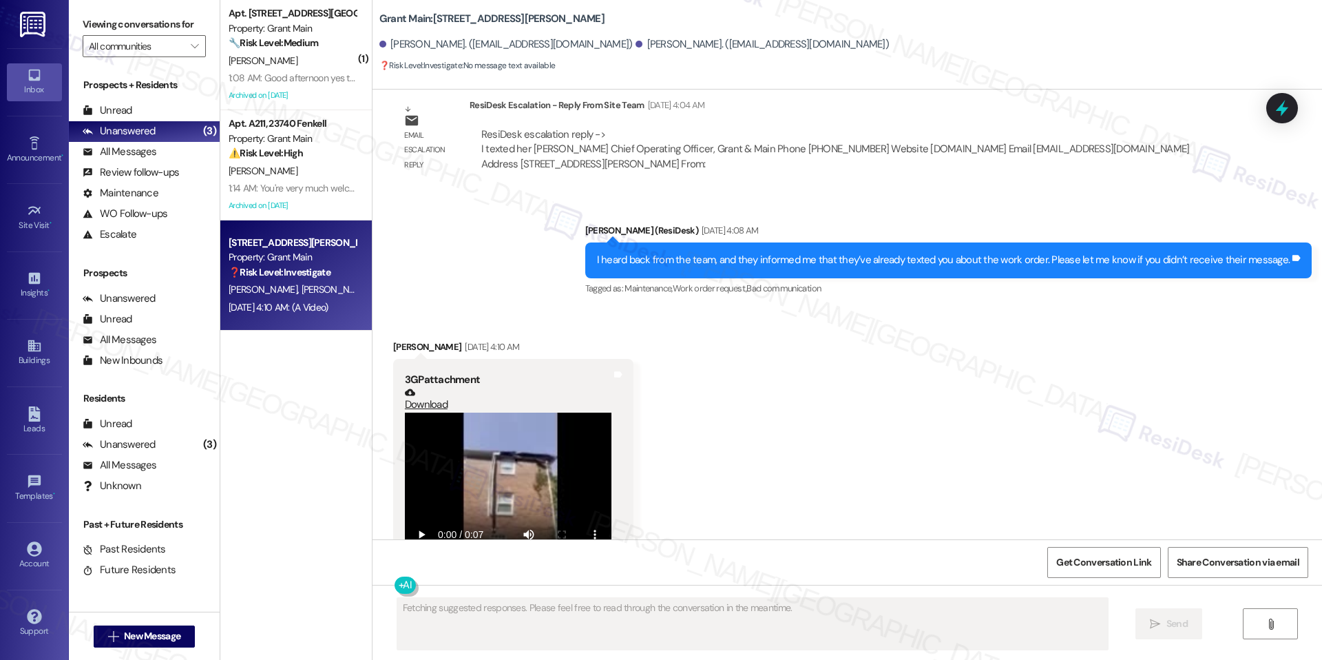
scroll to position [3865, 0]
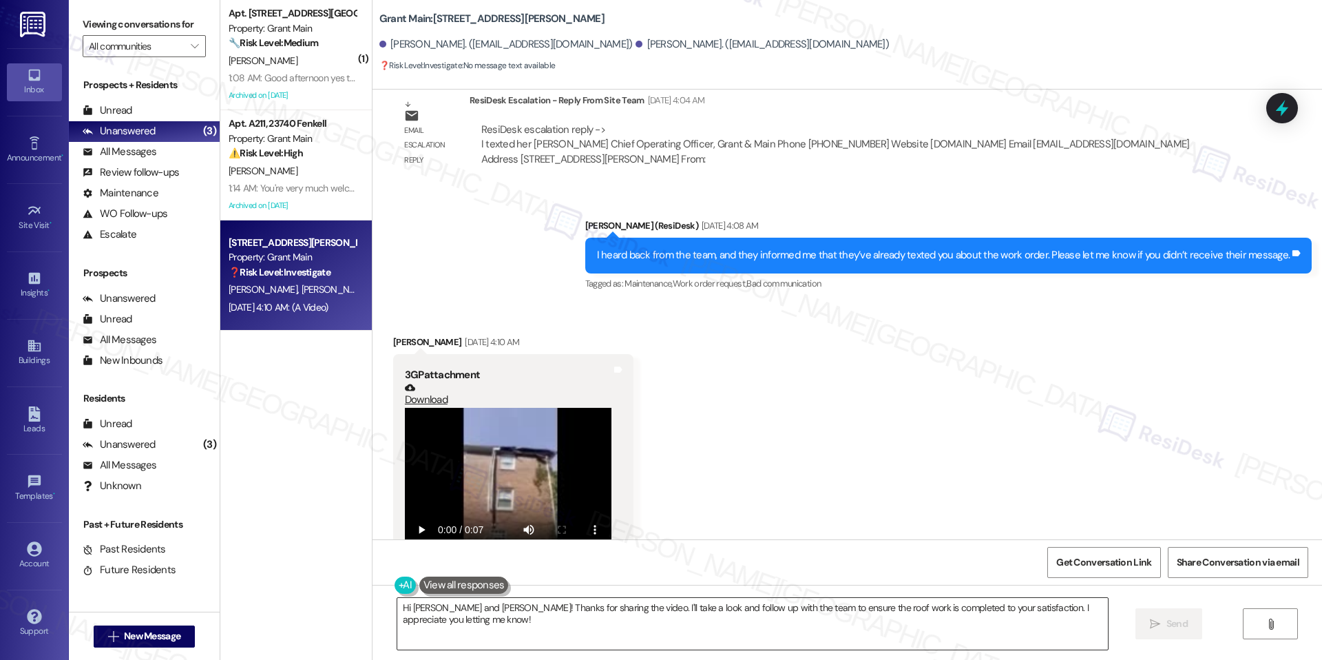
click at [535, 609] on textarea "Hi [PERSON_NAME] and [PERSON_NAME]! Thanks for sharing the video. I'll take a l…" at bounding box center [752, 624] width 711 height 52
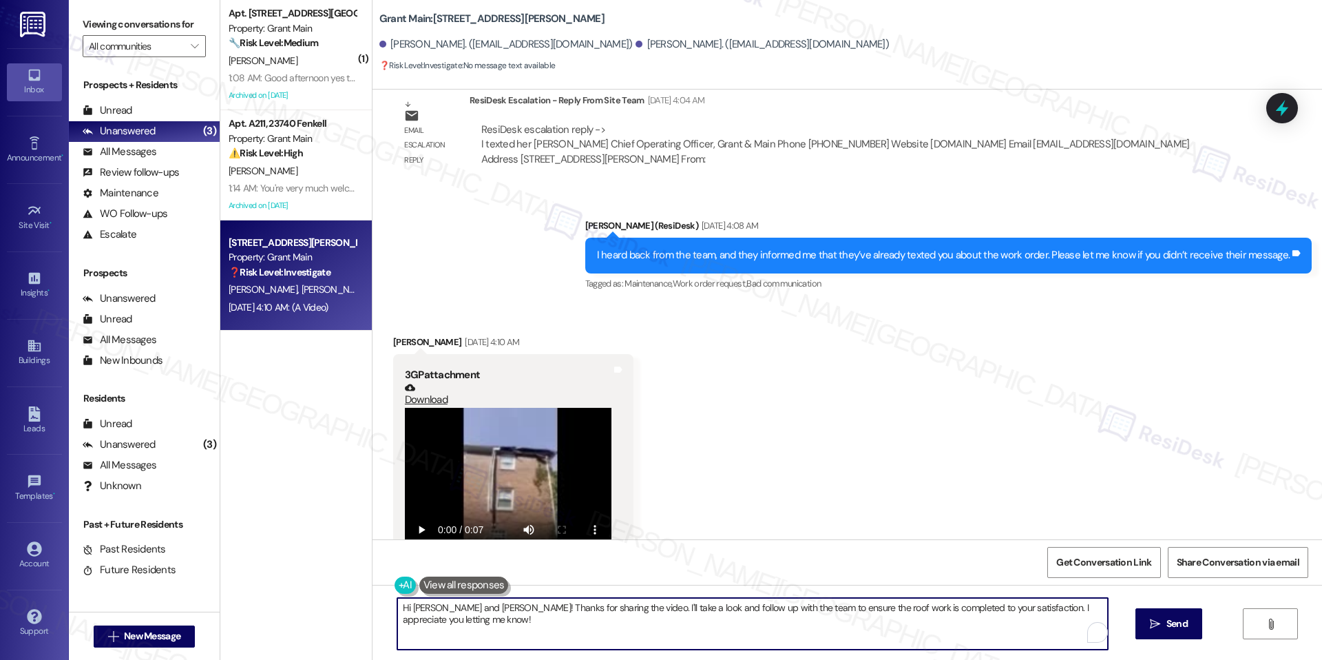
click at [535, 609] on textarea "Hi [PERSON_NAME] and [PERSON_NAME]! Thanks for sharing the video. I'll take a l…" at bounding box center [752, 624] width 711 height 52
paste textarea "Thank you for sending the video. I see the roof repair wo has been marked as co…"
click at [611, 610] on textarea "Thank you for sending the video. I see the roof repair wo has been marked as co…" at bounding box center [748, 624] width 711 height 52
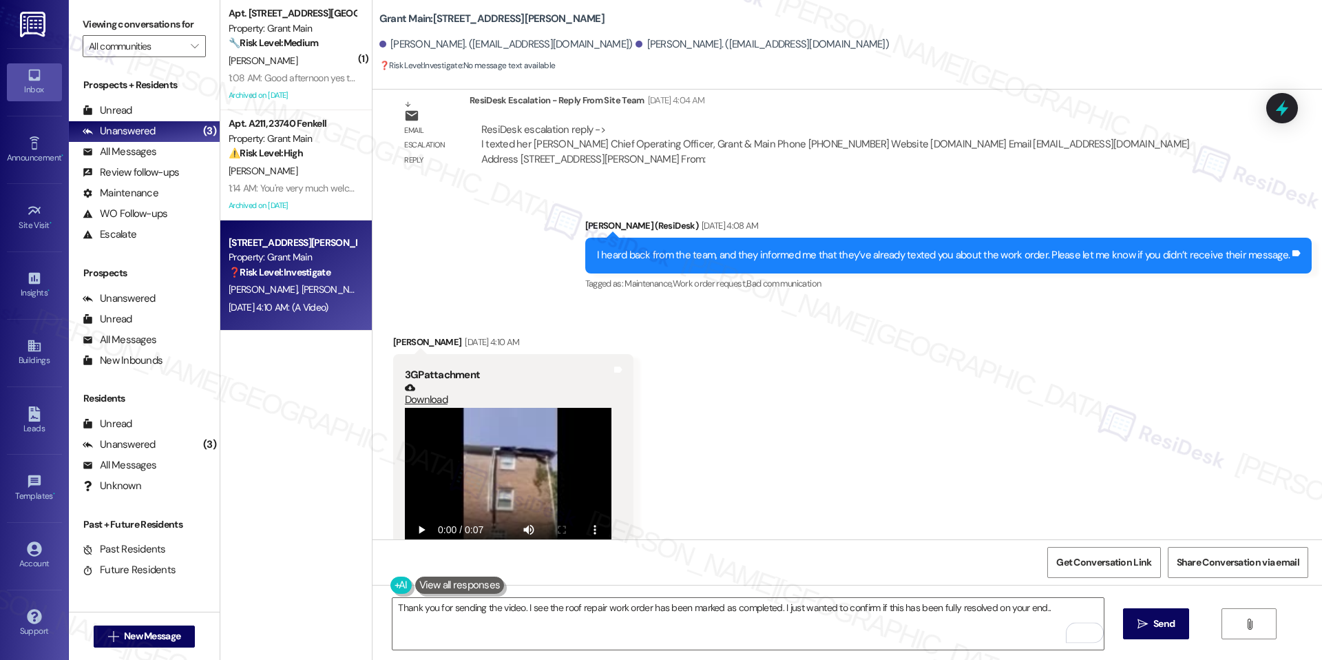
click at [806, 590] on div "Thank you for sending the video. I see the roof repair work order has been mark…" at bounding box center [848, 636] width 950 height 103
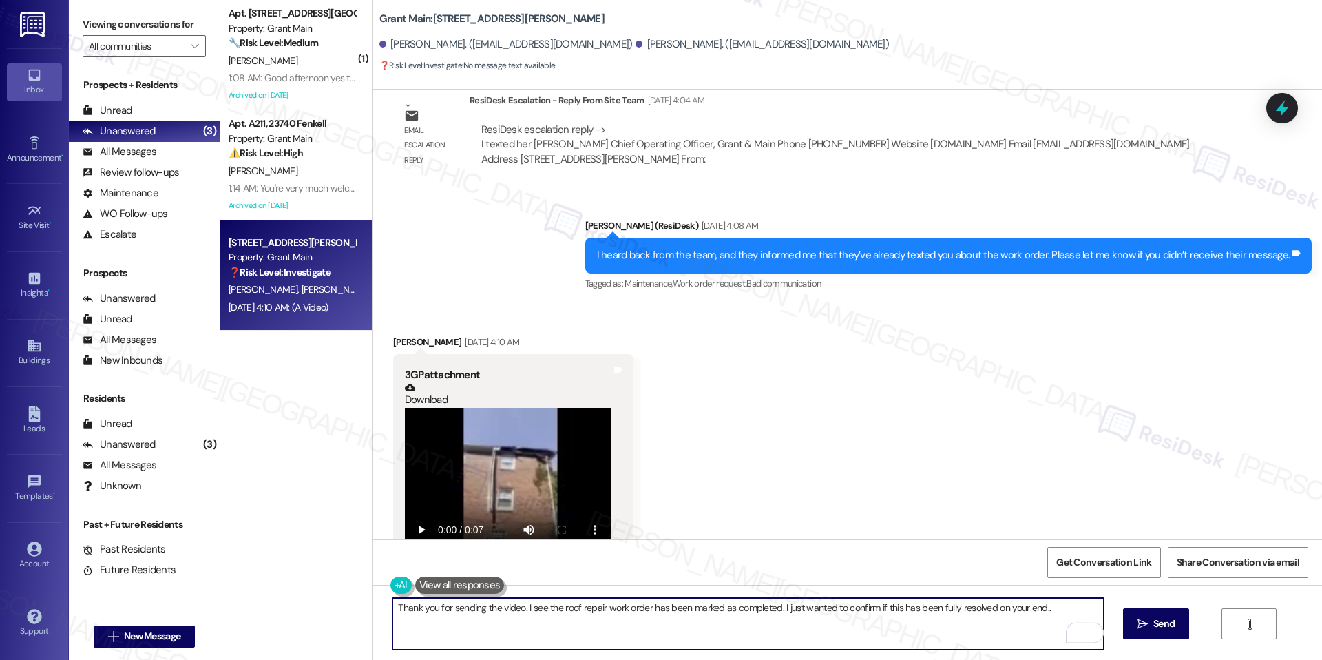
drag, startPoint x: 707, startPoint y: 612, endPoint x: 615, endPoint y: 616, distance: 91.7
click at [706, 612] on textarea "Thank you for sending the video. I see the roof repair work order has been mark…" at bounding box center [748, 624] width 711 height 52
click at [897, 618] on textarea "Thank you for sending the video. I see the roof repair work order has been mark…" at bounding box center [748, 624] width 711 height 52
click at [1047, 609] on textarea "Thank you for sending the video. I see the roof repair work order has been mark…" at bounding box center [748, 624] width 711 height 52
click at [896, 619] on textarea "Thank you for sending the video. I see the roof repair work order has been mark…" at bounding box center [748, 624] width 711 height 52
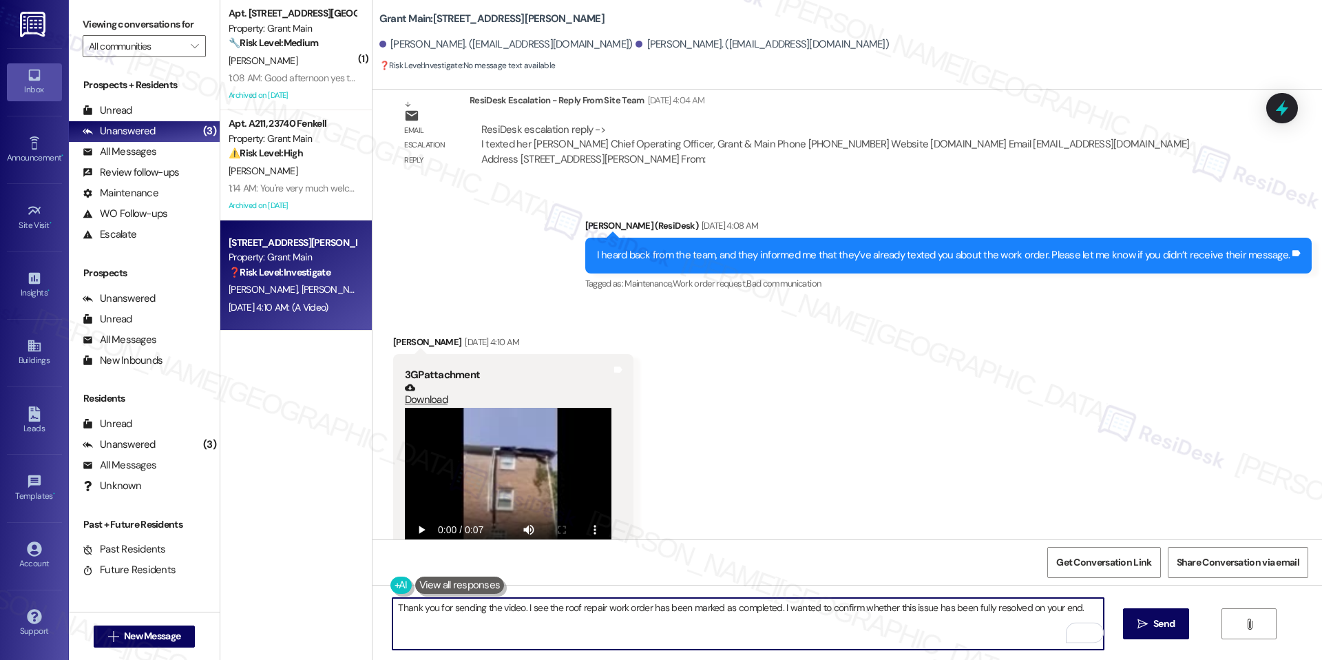
click at [1086, 609] on textarea "Thank you for sending the video. I see the roof repair work order has been mark…" at bounding box center [748, 624] width 711 height 52
type textarea "Thank you for sending the video. I see the roof repair work order has been mark…"
click at [1132, 618] on button " Send" at bounding box center [1156, 623] width 67 height 31
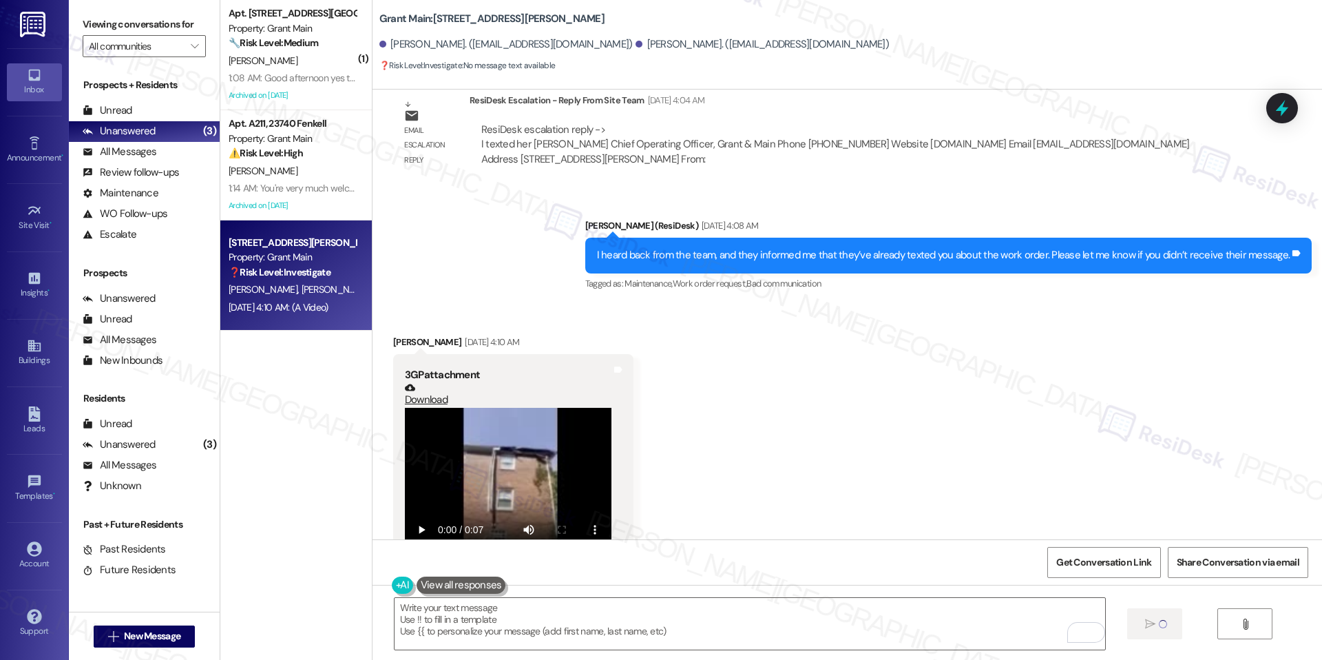
scroll to position [3864, 0]
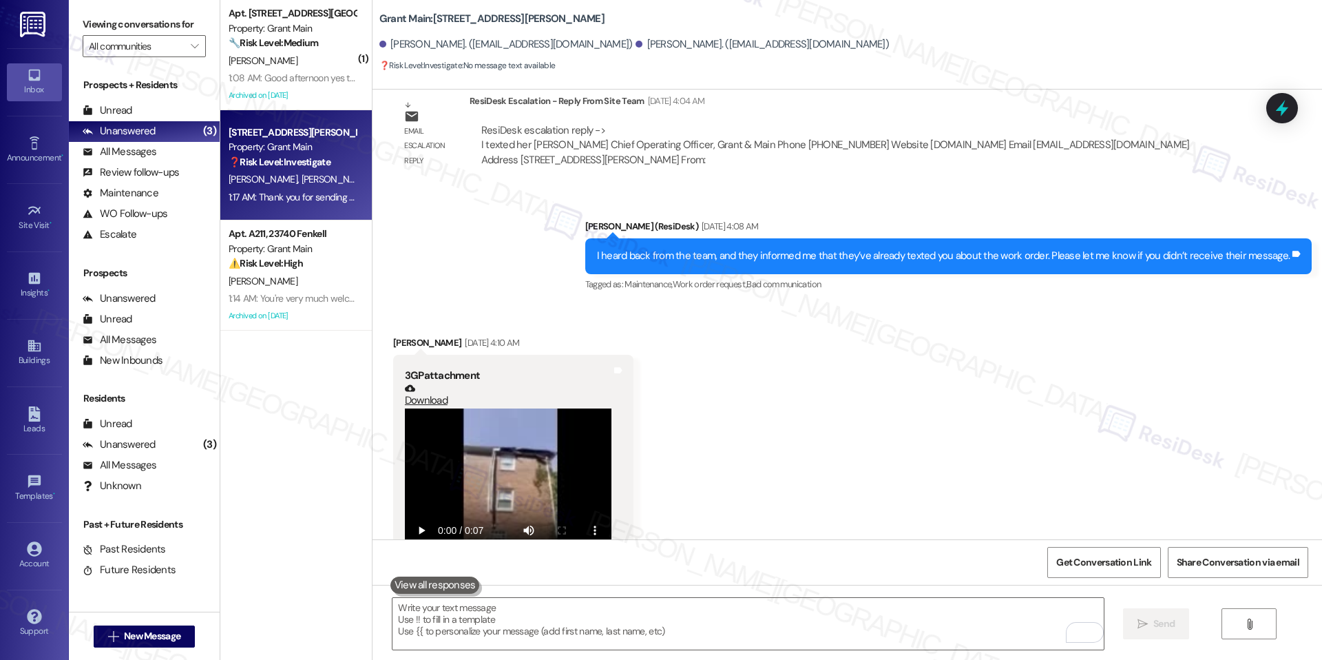
click at [462, 588] on button at bounding box center [435, 584] width 90 height 17
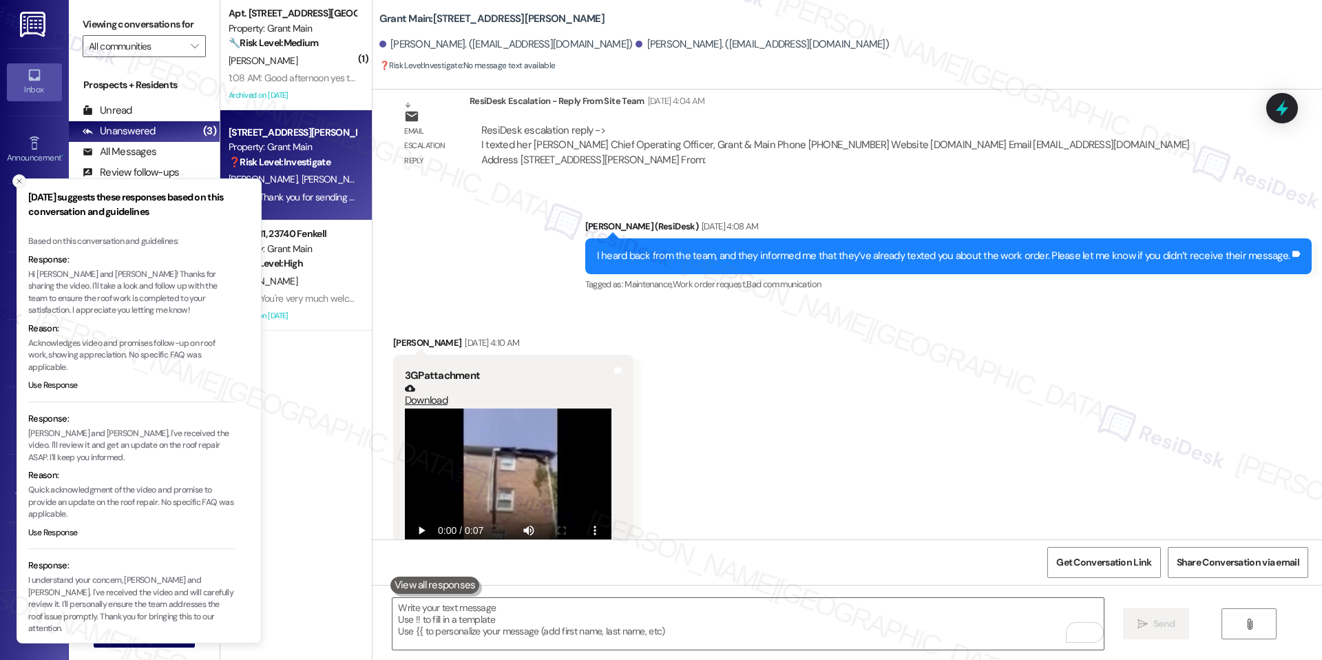
click at [16, 178] on icon "Close toast" at bounding box center [19, 181] width 8 height 8
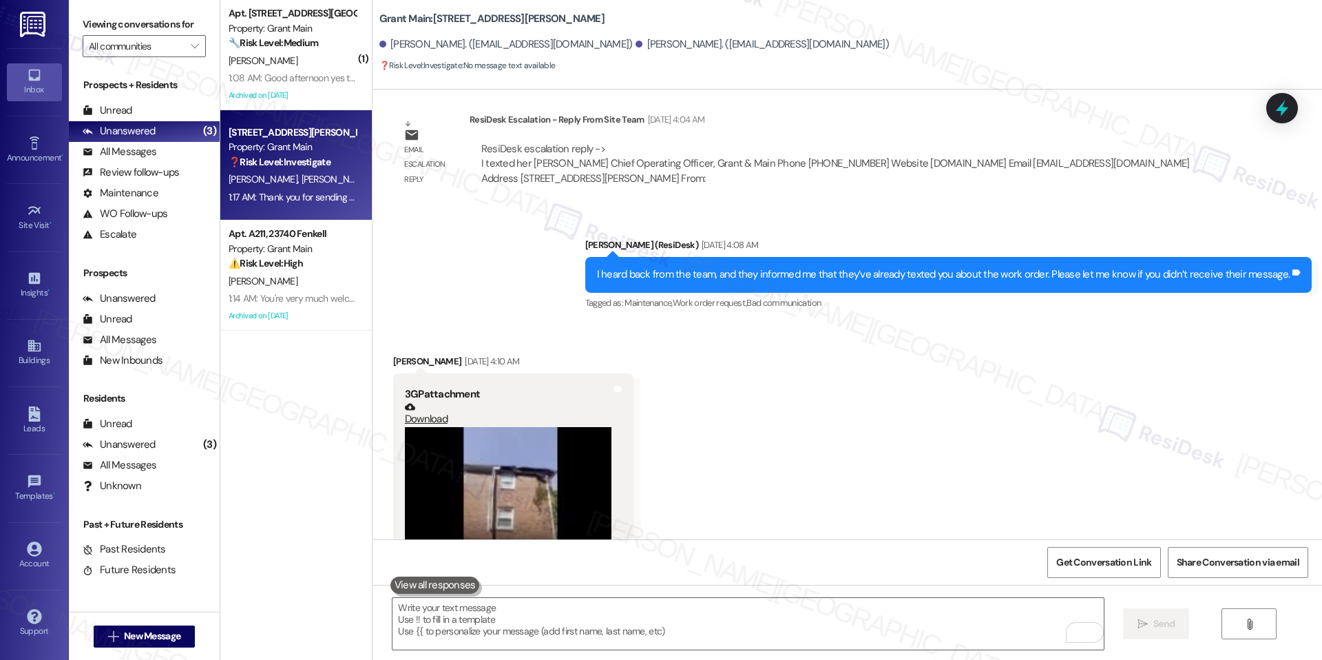
scroll to position [3961, 0]
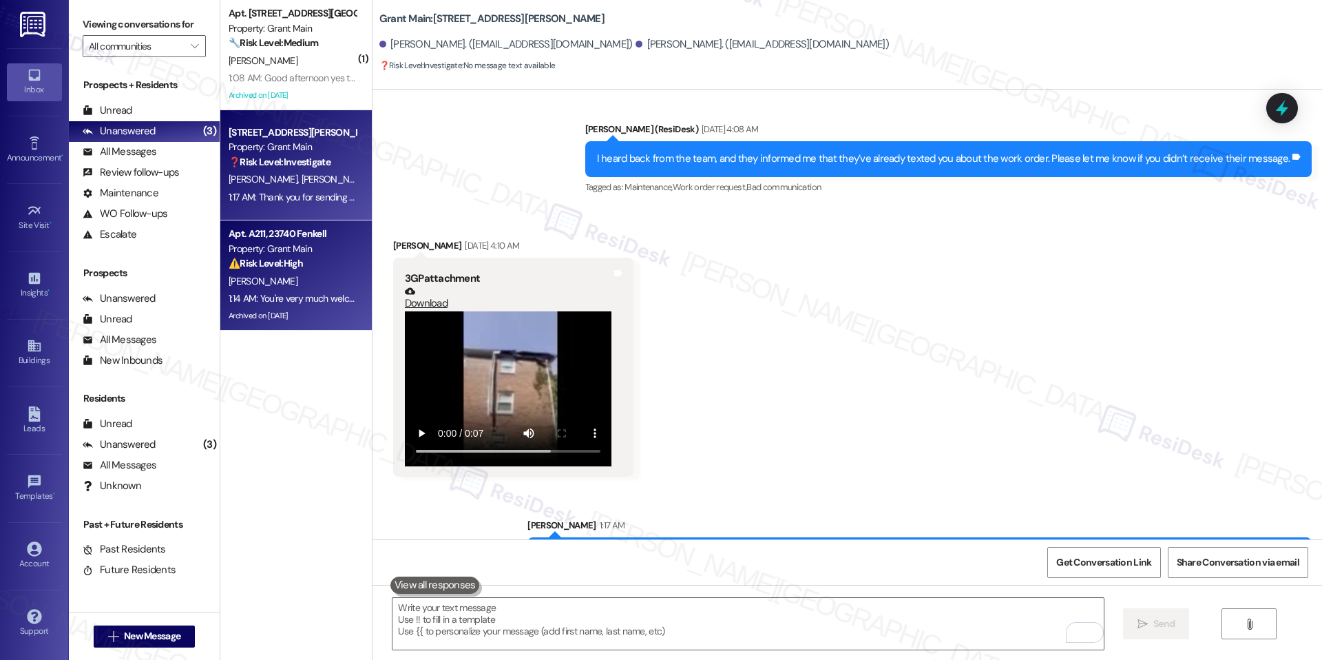
click at [284, 232] on div "Apt. A211, 23740 Fenkell" at bounding box center [292, 234] width 127 height 14
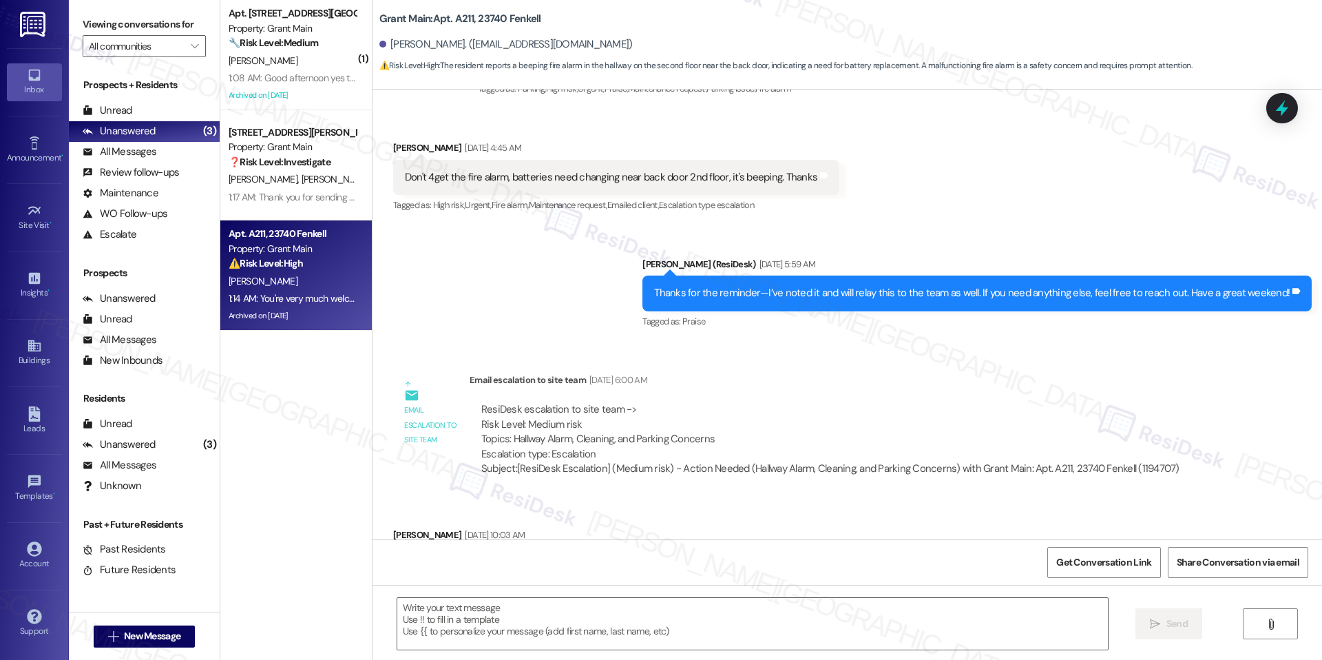
type textarea "Fetching suggested responses. Please feel free to read through the conversation…"
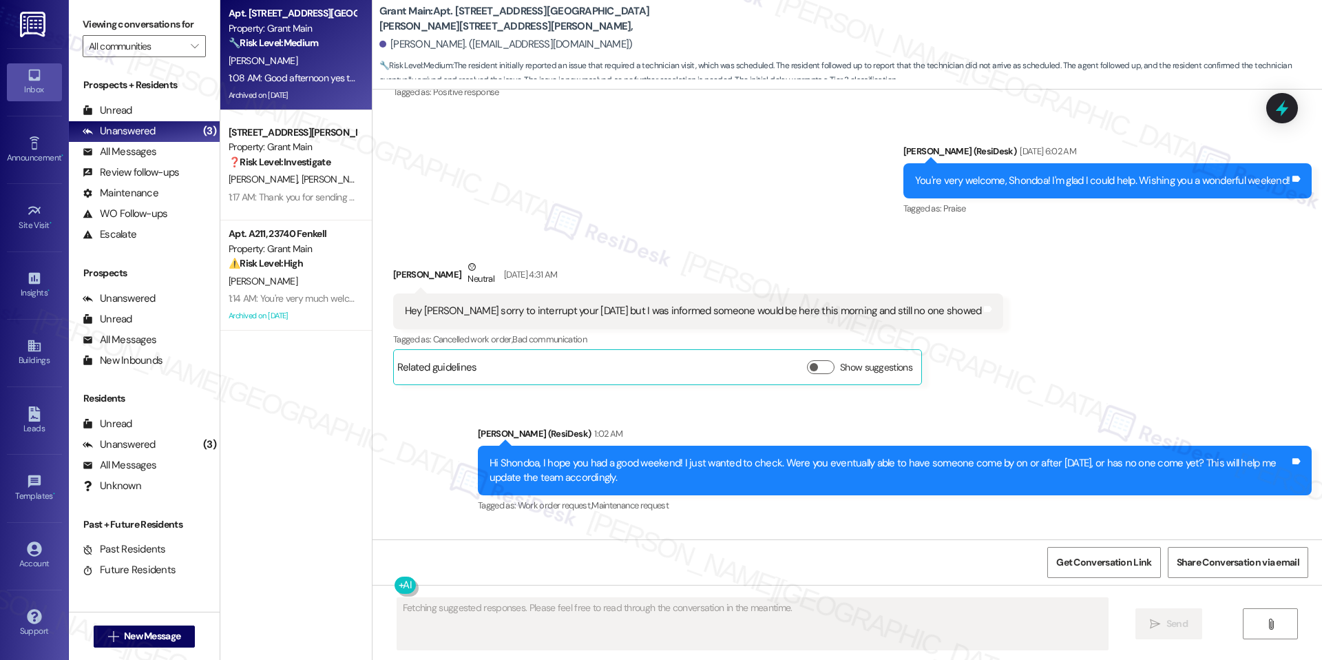
scroll to position [15520, 0]
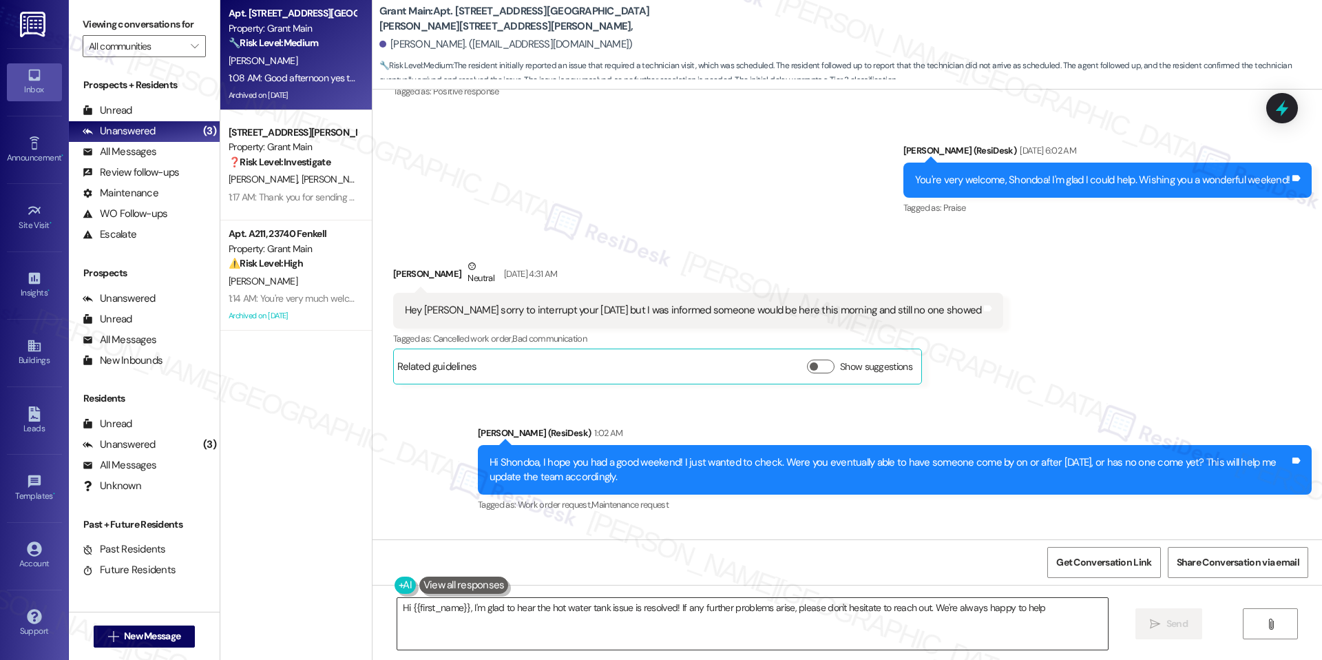
type textarea "Hi {{first_name}}, I'm glad to hear the hot water tank issue is resolved! If an…"
click at [1043, 605] on textarea "Hi {{first_name}}, I'm glad to hear the hot water tank issue is resolved! If an…" at bounding box center [752, 624] width 711 height 52
click at [1172, 623] on span "Send" at bounding box center [1163, 623] width 21 height 14
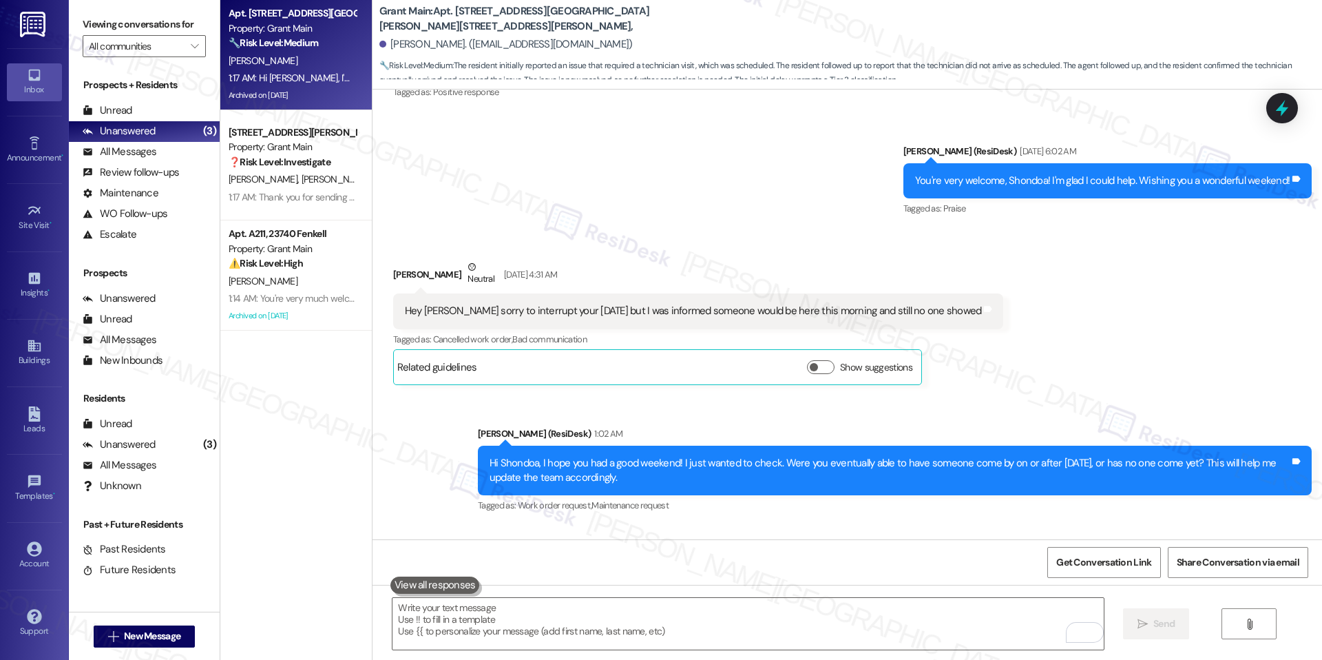
scroll to position [15615, 0]
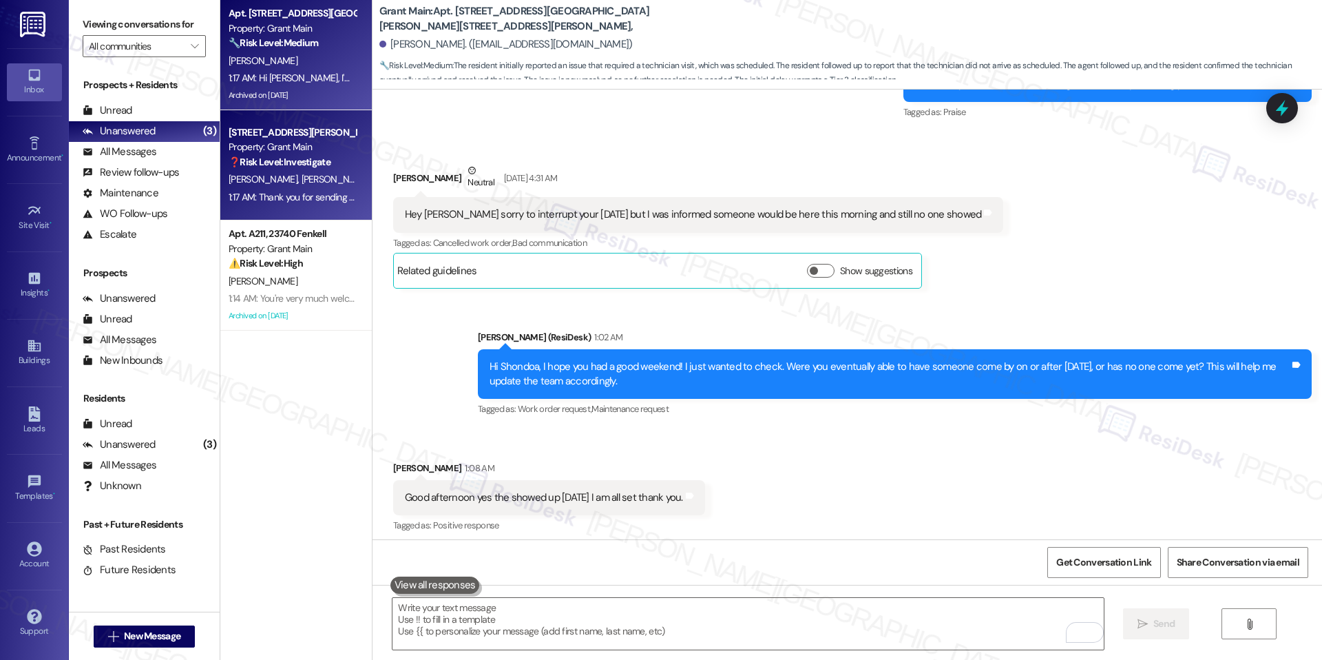
click at [299, 160] on strong "❓ Risk Level: Investigate" at bounding box center [280, 162] width 102 height 12
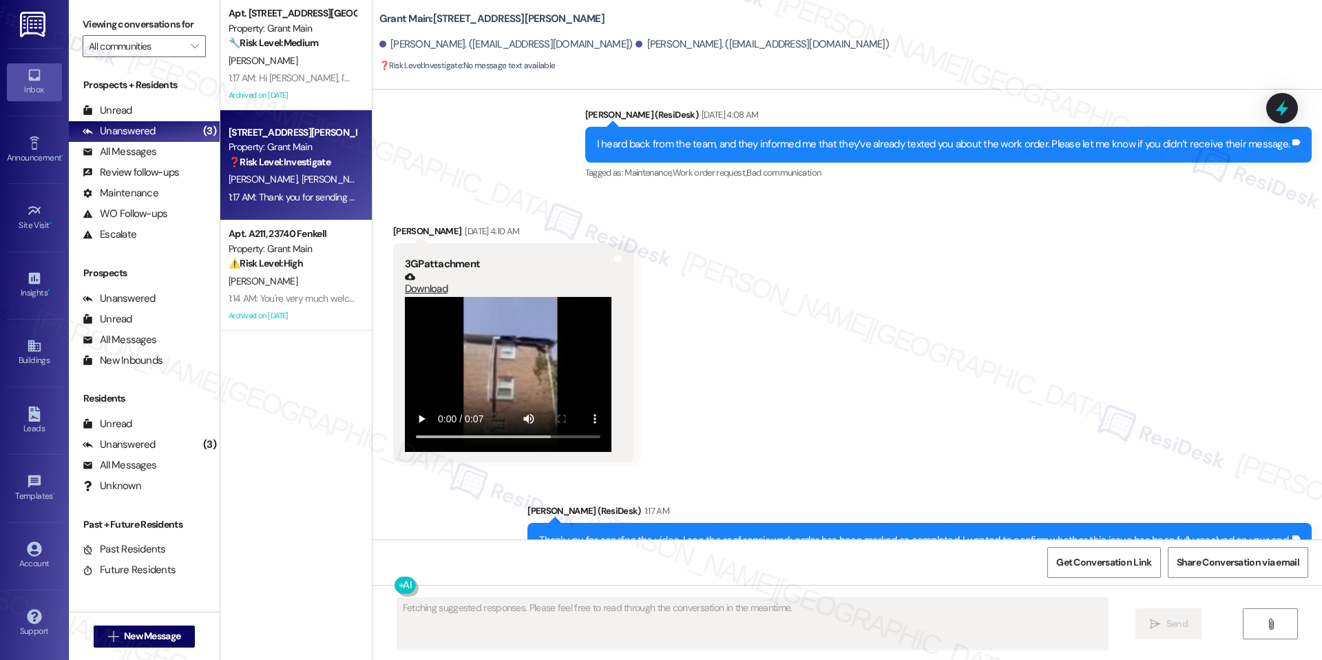
scroll to position [3981, 0]
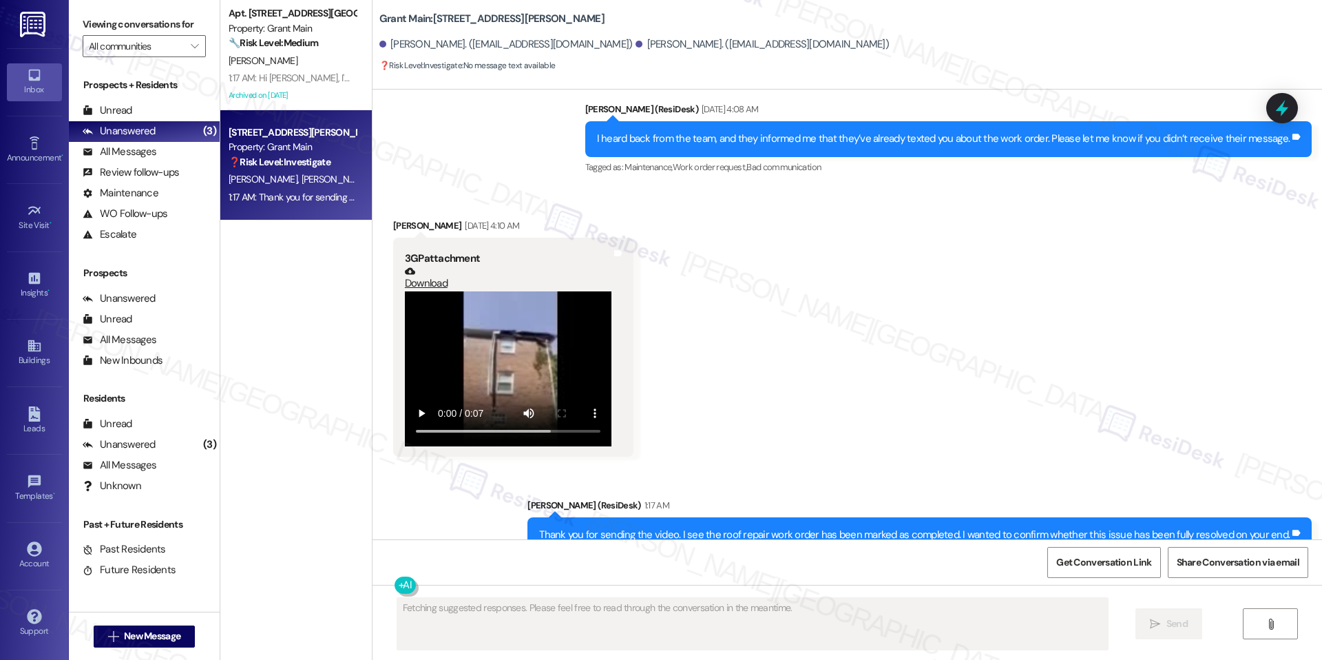
click at [307, 261] on div "Apt. [STREET_ADDRESS][GEOGRAPHIC_DATA][PERSON_NAME][STREET_ADDRESS][PERSON_NAME…" at bounding box center [295, 281] width 151 height 562
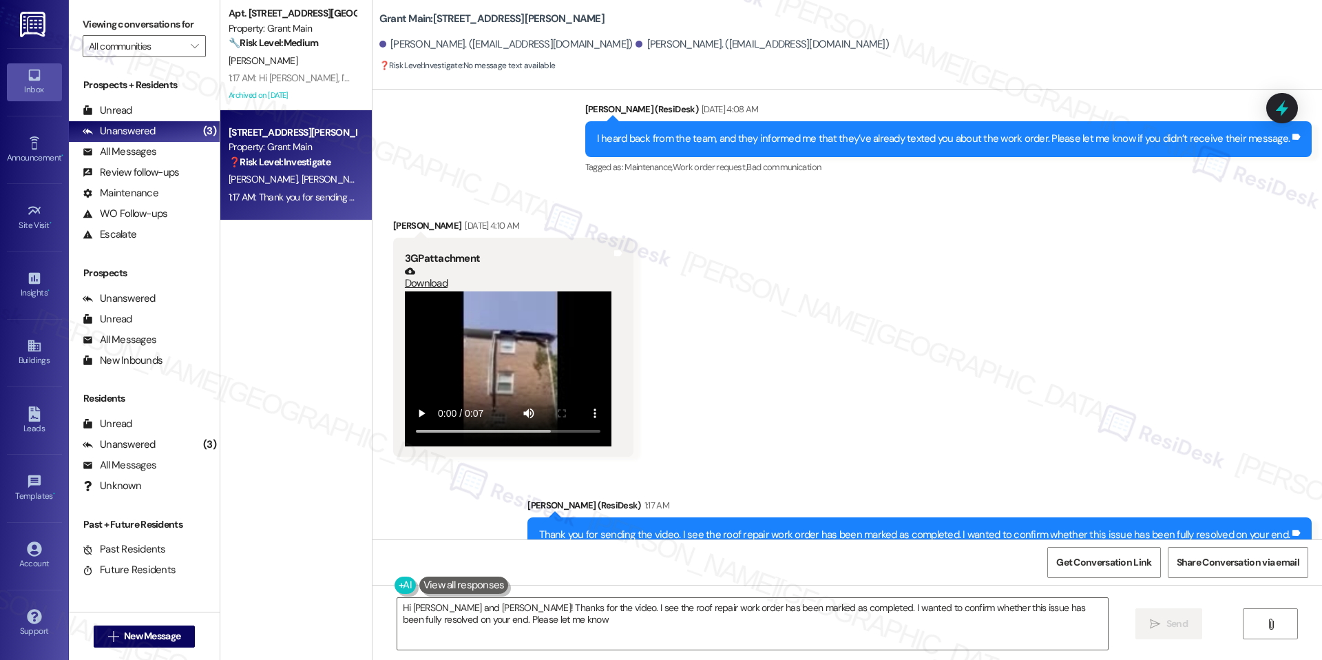
type textarea "Hi [PERSON_NAME] and [PERSON_NAME]! Thanks for the video. I see the roof repair…"
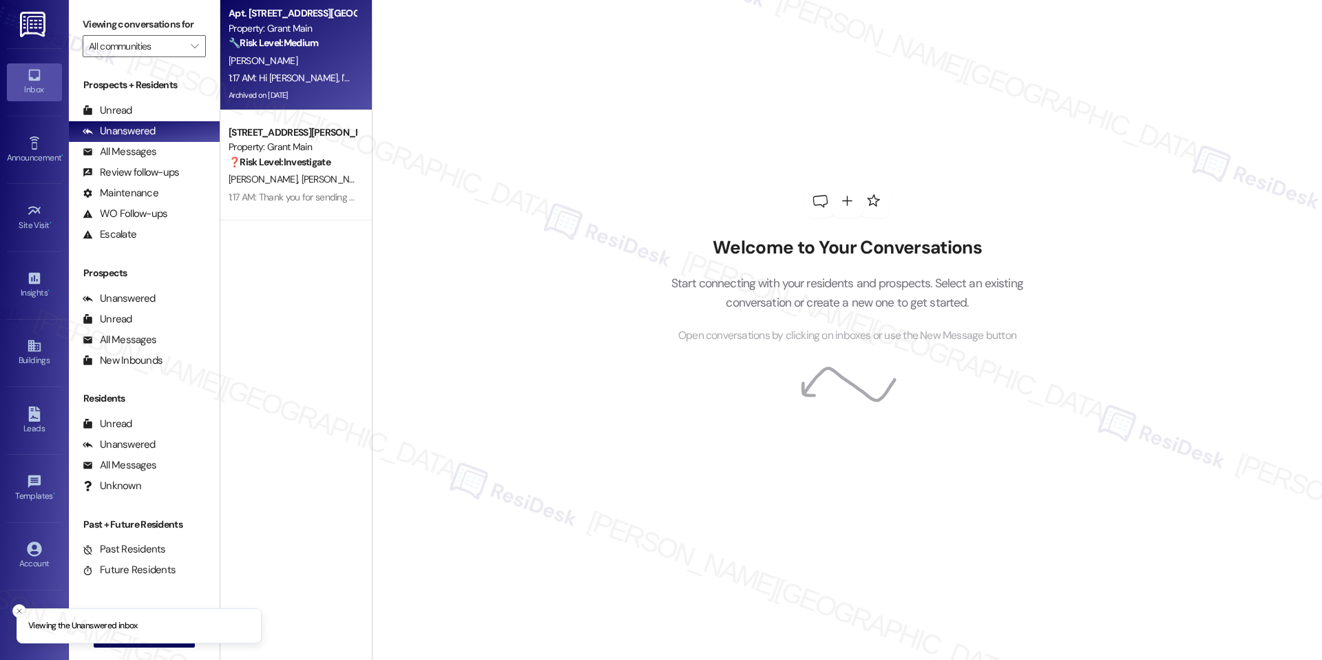
click at [251, 66] on div "[PERSON_NAME]" at bounding box center [292, 60] width 130 height 17
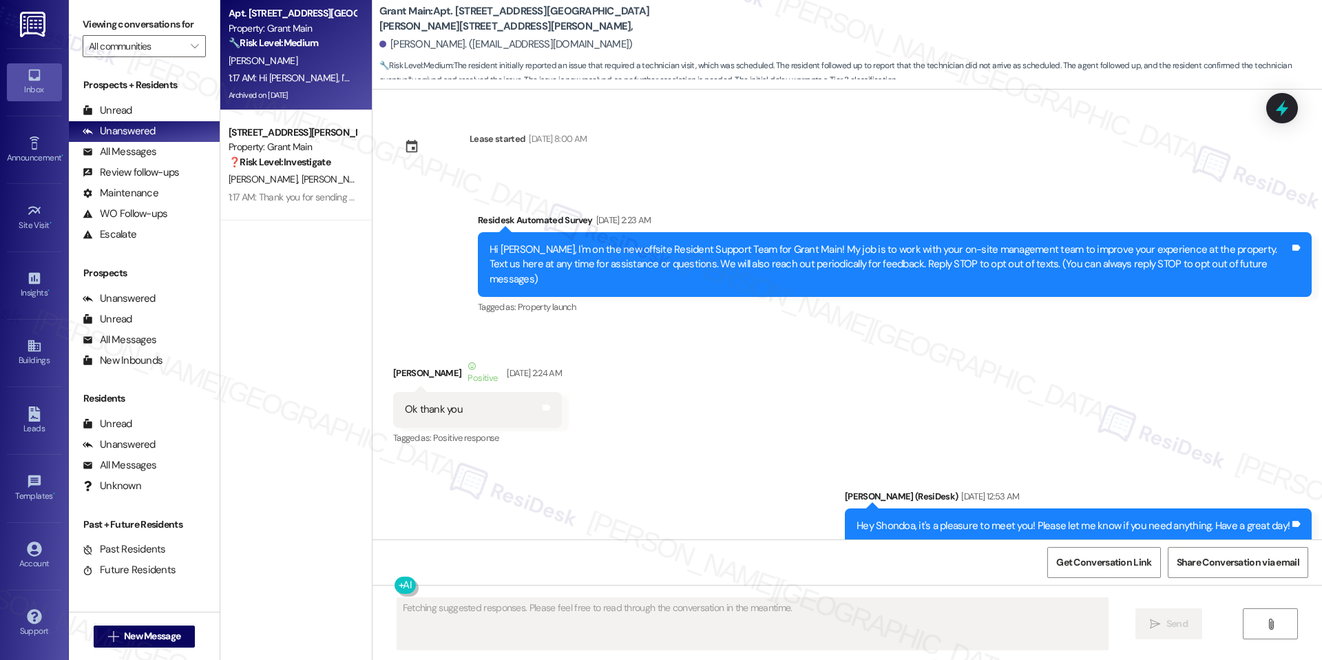
type textarea "Fetching suggested responses. Please feel free to read through the conversation…"
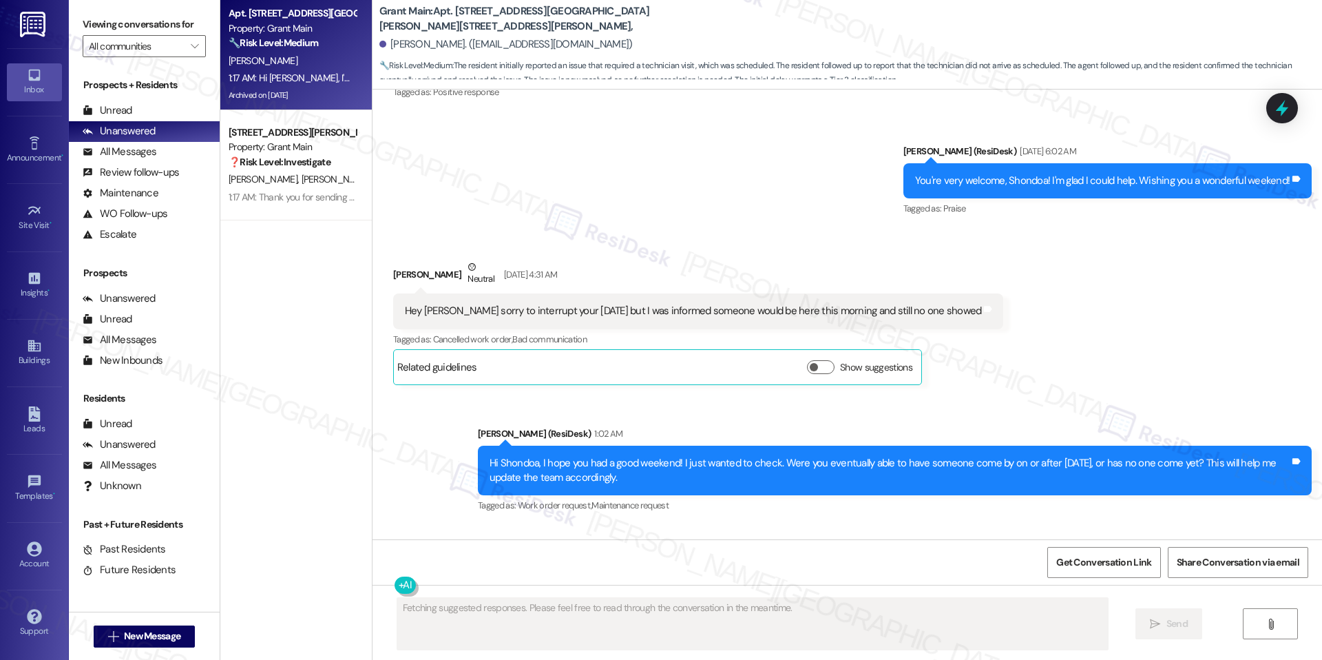
scroll to position [15635, 0]
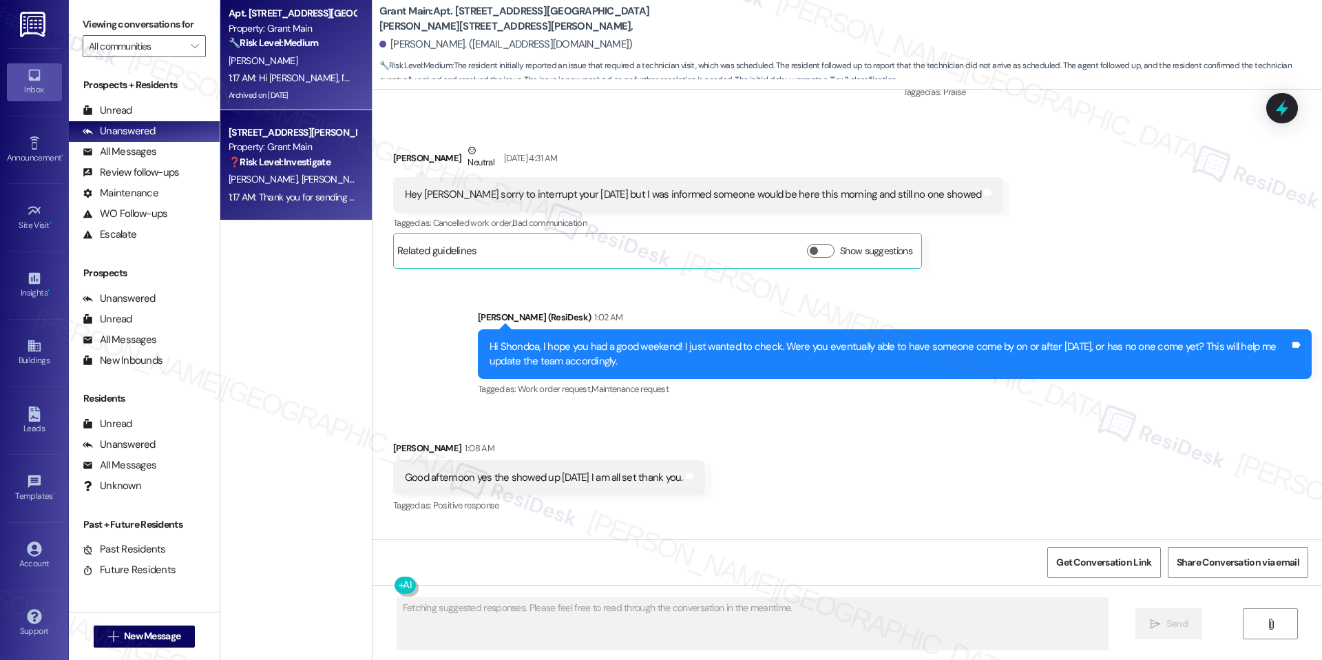
click at [295, 174] on div "[PERSON_NAME] [PERSON_NAME]" at bounding box center [292, 179] width 130 height 17
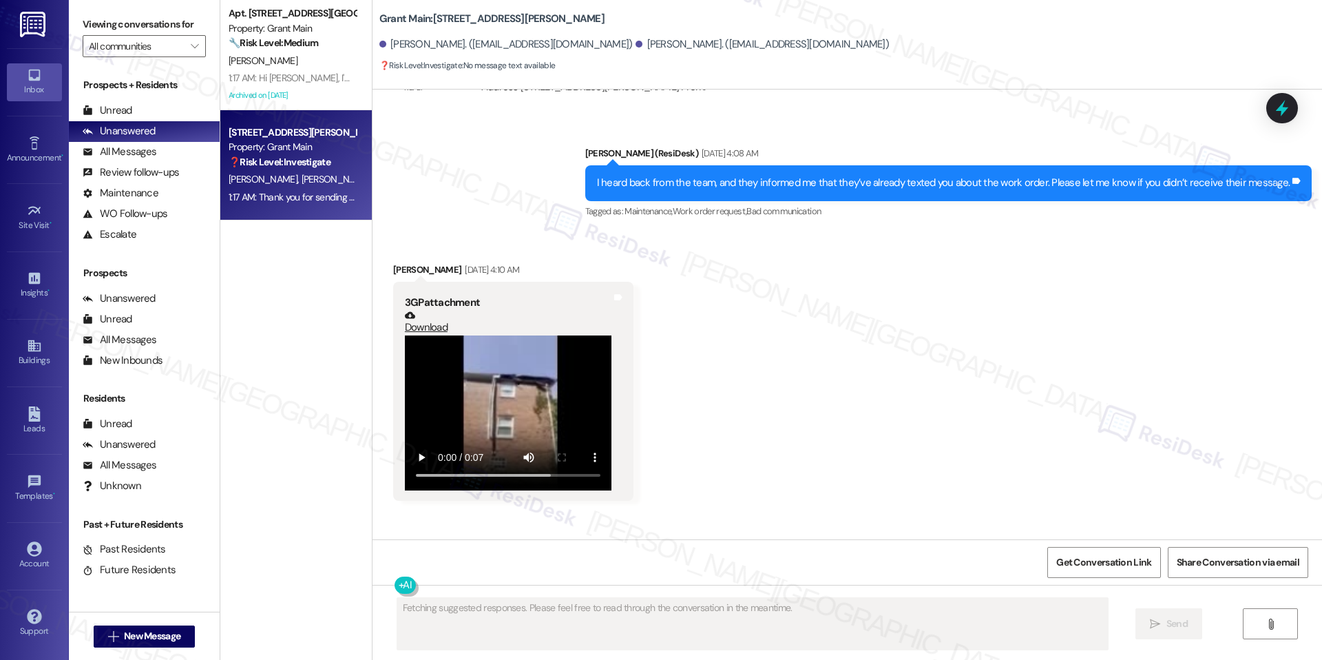
scroll to position [3981, 0]
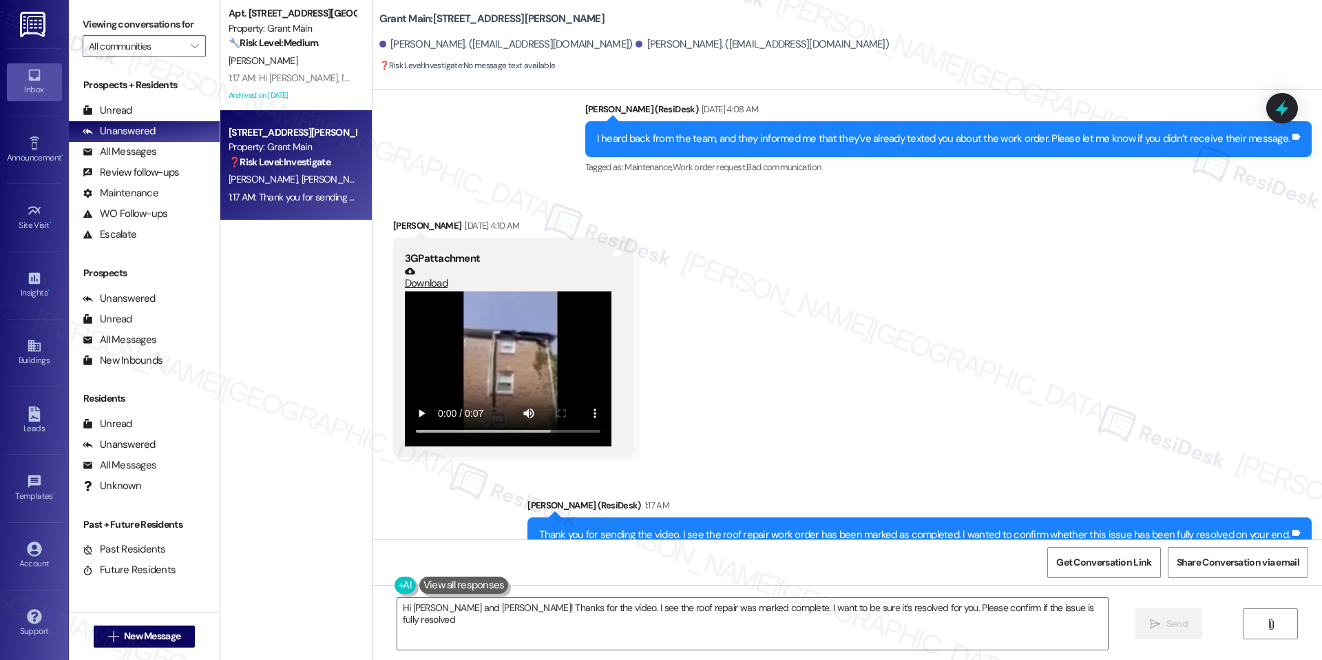
type textarea "Hi Edward and Barbara! Thanks for the video. I see the roof repair was marked c…"
